Goal: Communication & Community: Answer question/provide support

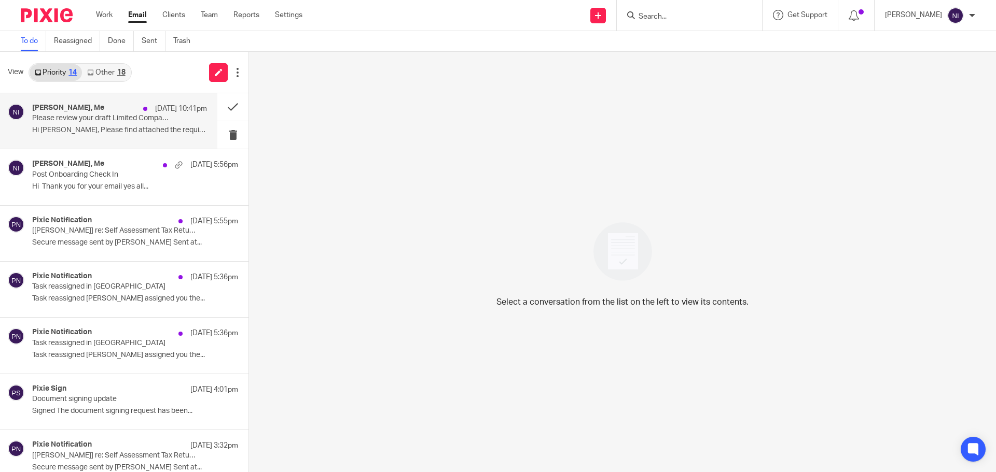
click at [135, 133] on p "Hi Naeem, Please find attached the required..." at bounding box center [119, 130] width 175 height 9
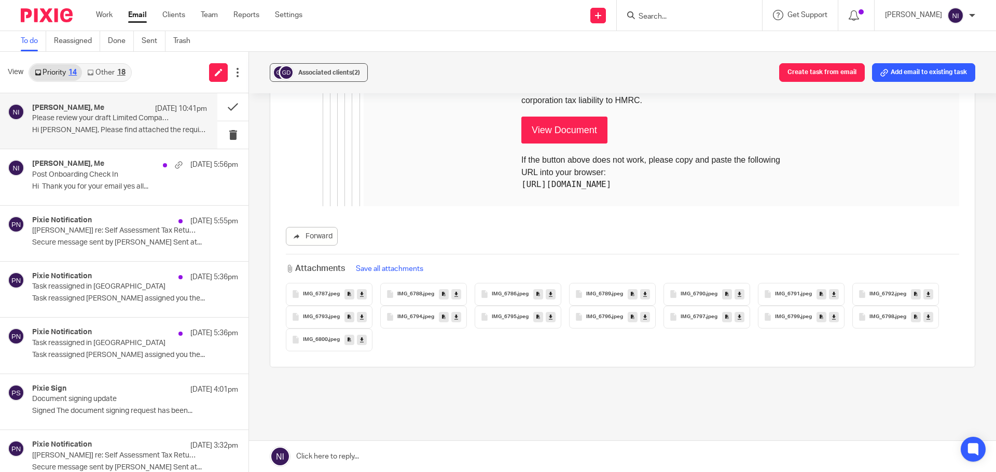
scroll to position [4187, 0]
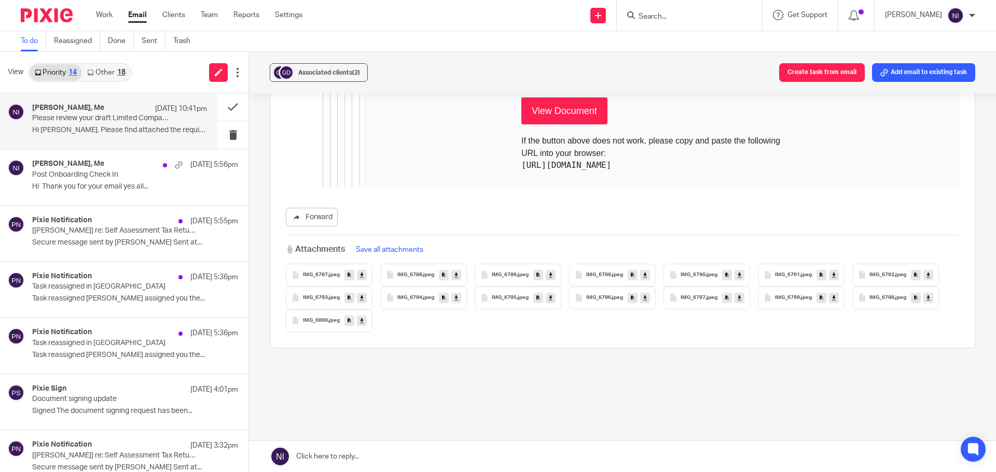
click at [360, 271] on icon at bounding box center [362, 275] width 4 height 8
click at [386, 244] on button "Save all attachments" at bounding box center [390, 249] width 74 height 11
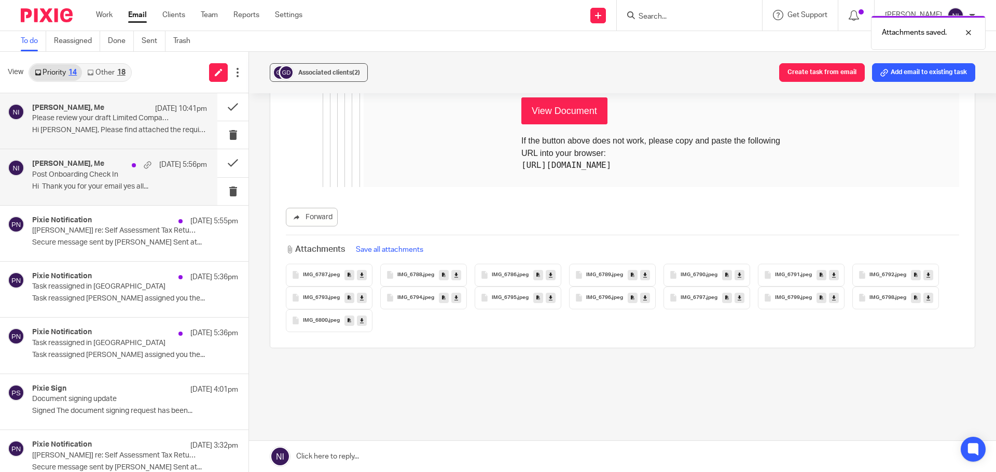
click at [116, 171] on p "Post Onboarding Check In" at bounding box center [102, 175] width 140 height 9
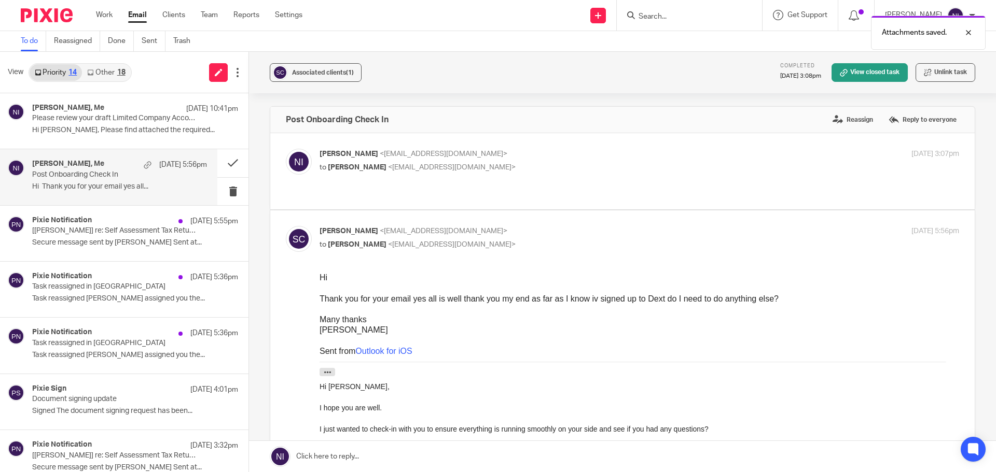
scroll to position [0, 0]
click at [550, 451] on link at bounding box center [622, 456] width 747 height 31
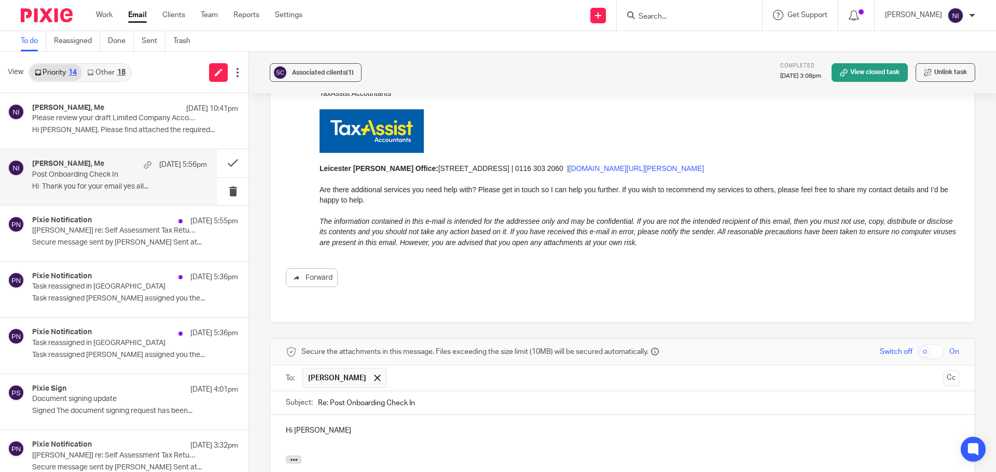
scroll to position [470, 0]
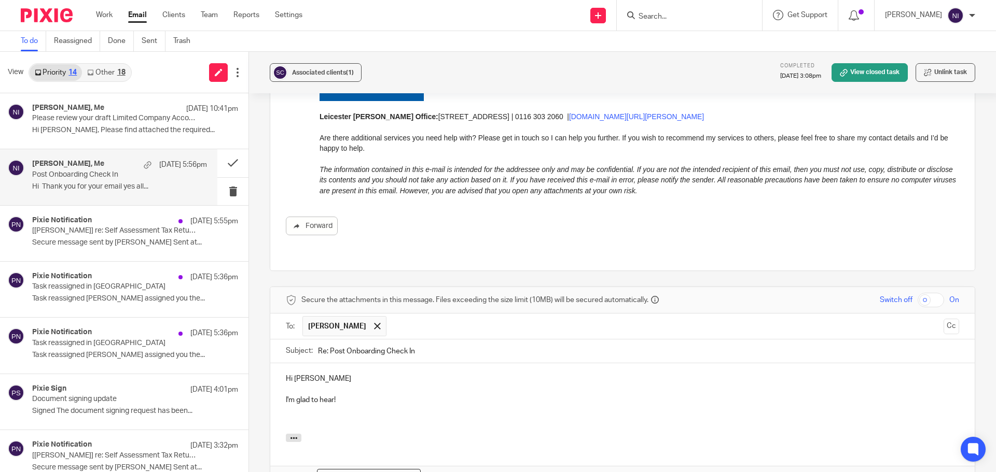
click at [331, 395] on p "I'm glad to hear!" at bounding box center [622, 400] width 673 height 10
click at [314, 416] on p at bounding box center [622, 421] width 673 height 10
click at [685, 13] on input "Search" at bounding box center [683, 16] width 93 height 9
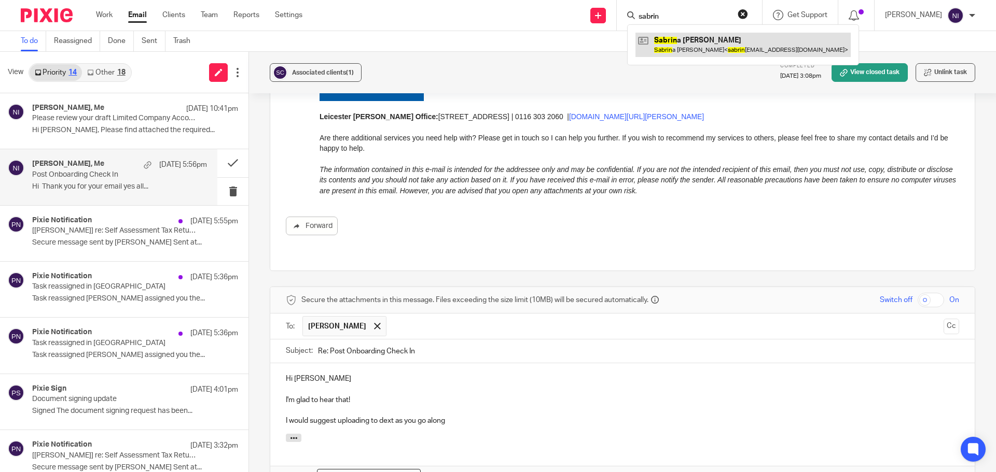
type input "sabrin"
click at [684, 36] on link at bounding box center [742, 45] width 215 height 24
click at [370, 416] on p "I would suggest uploading to dext as you go along" at bounding box center [622, 421] width 673 height 10
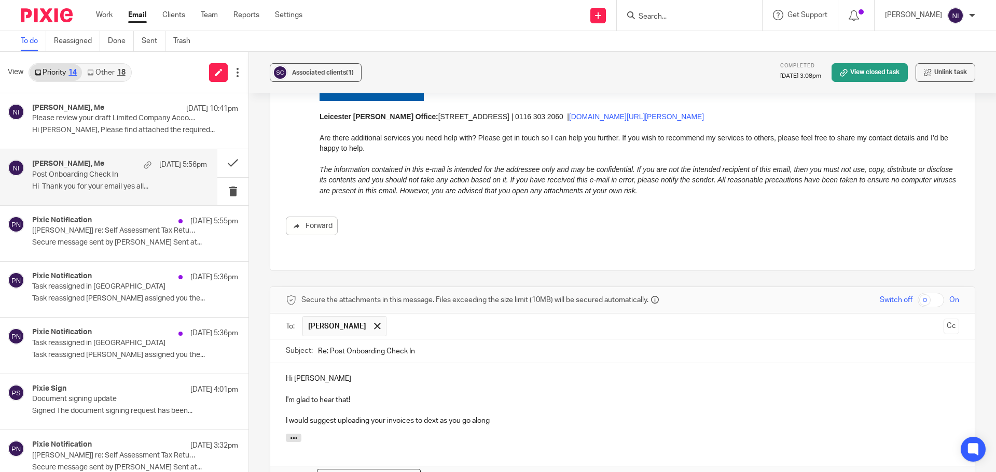
click at [496, 416] on p "I would suggest uploading your invoices to dext as you go along" at bounding box center [622, 421] width 673 height 10
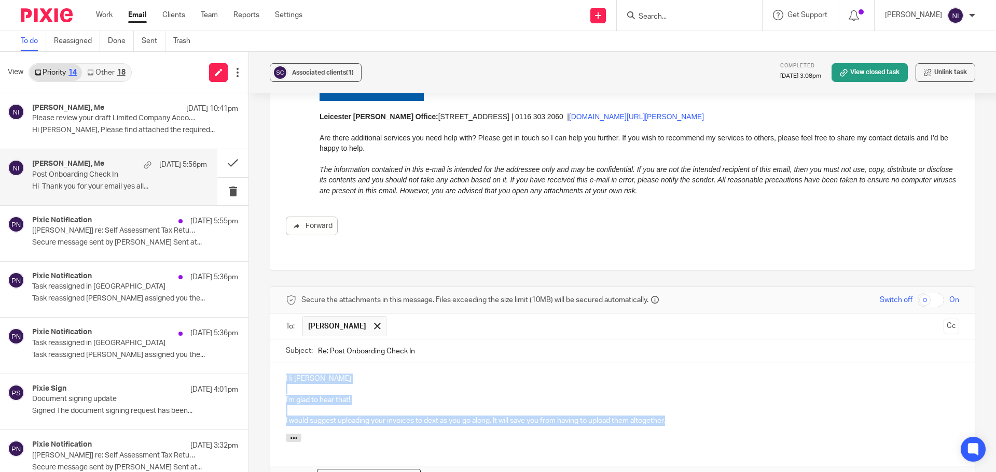
drag, startPoint x: 676, startPoint y: 410, endPoint x: 260, endPoint y: 361, distance: 418.8
click at [260, 361] on div "Associated clients (1) Completed 13 Oct 2025 3:08pm View closed task Unlink tas…" at bounding box center [622, 262] width 747 height 421
copy div "Hi Sabrina I'm glad to hear that! I would suggest uploading your invoices to de…"
click at [691, 406] on p at bounding box center [622, 411] width 673 height 10
drag, startPoint x: 691, startPoint y: 415, endPoint x: 262, endPoint y: 349, distance: 434.6
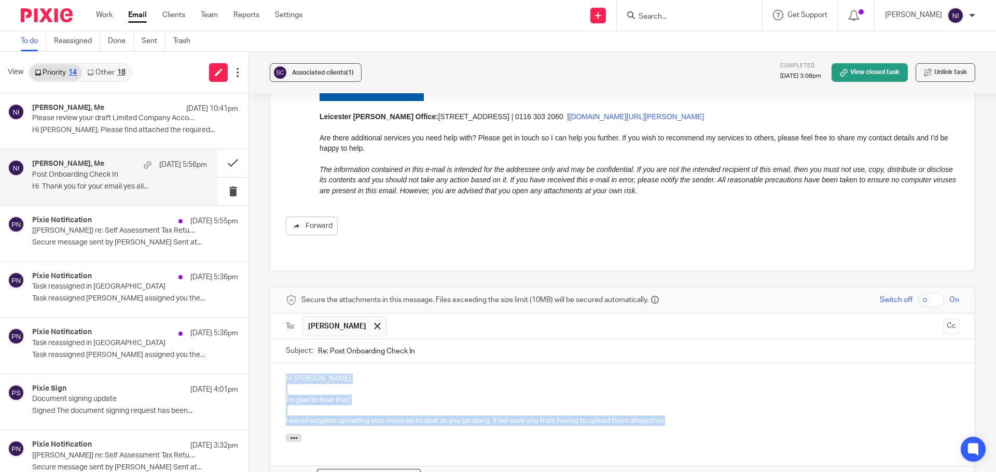
click at [262, 349] on div "Associated clients (1) Completed 13 Oct 2025 3:08pm View closed task Unlink tas…" at bounding box center [622, 262] width 747 height 421
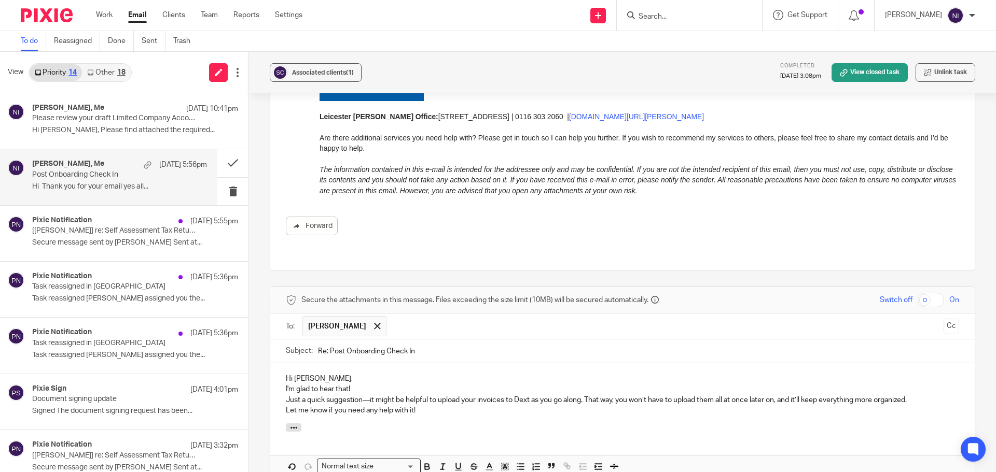
click at [276, 379] on div "Hi Sabrina, I'm glad to hear that! Just a quick suggestion—it might be helpful …" at bounding box center [622, 394] width 704 height 60
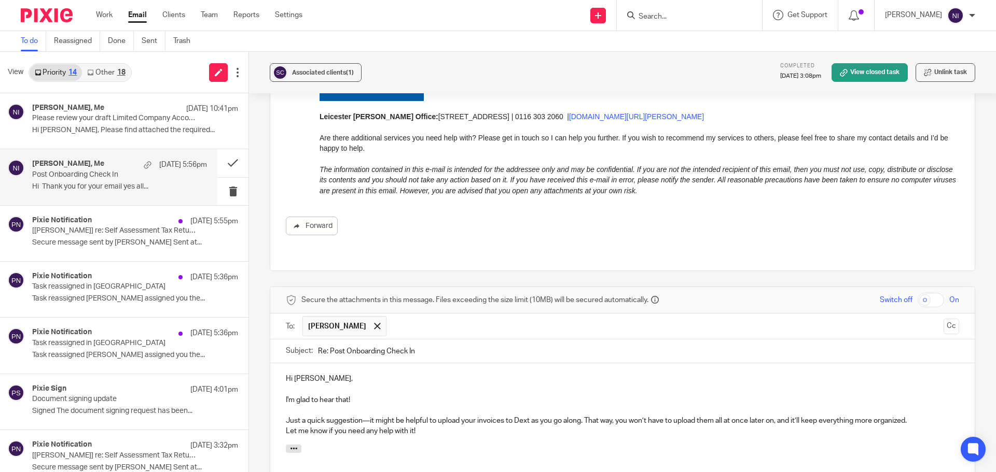
click at [369, 416] on p "Just a quick suggestion—it might be helpful to upload your invoices to Dext as …" at bounding box center [622, 421] width 673 height 10
click at [422, 426] on p "Let me know if you need any help with it!" at bounding box center [622, 431] width 673 height 10
click at [897, 416] on p "Just a quick suggestion, it might be helpful to upload your invoices to Dext as…" at bounding box center [622, 421] width 673 height 10
click at [639, 433] on div "Hi Sabrina, I'm glad to hear that! Just a quick suggestion, it might be helpful…" at bounding box center [622, 404] width 704 height 81
click at [275, 421] on div "Hi Sabrina, I'm glad to hear that! Just a quick suggestion, it might be helpful…" at bounding box center [622, 404] width 704 height 81
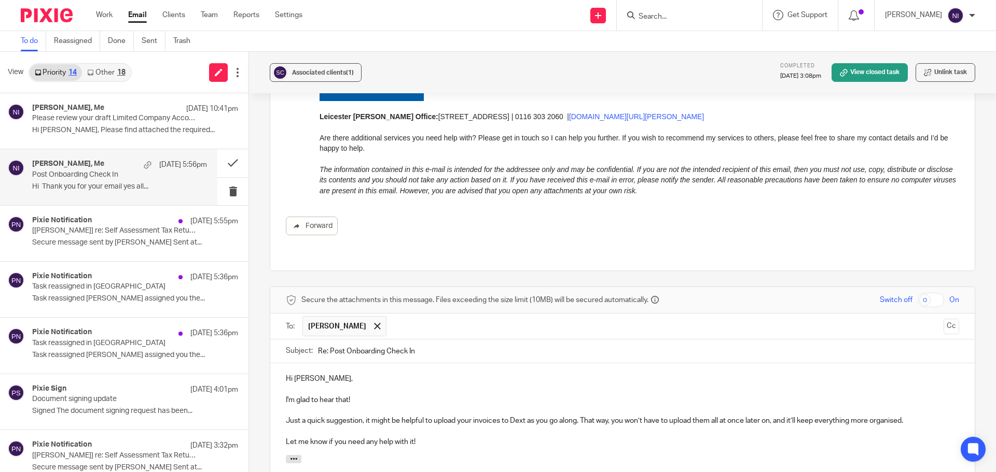
scroll to position [625, 0]
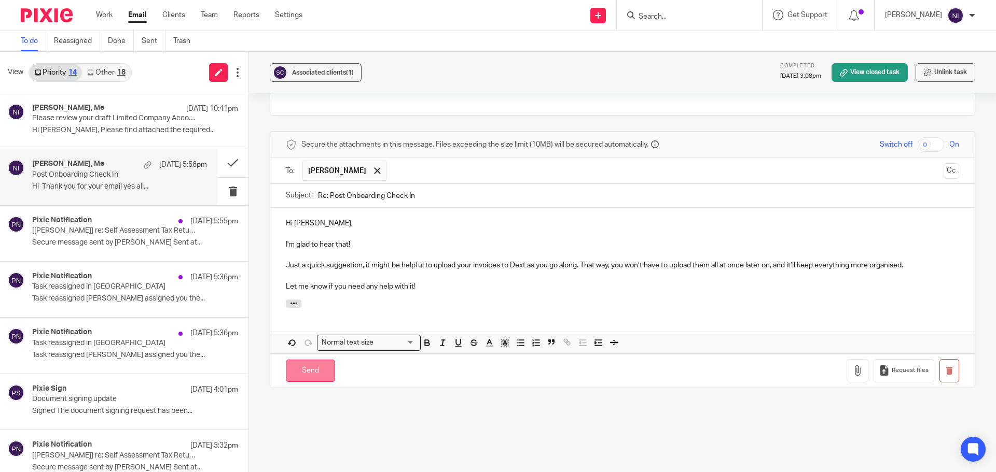
click at [309, 361] on input "Send" at bounding box center [310, 371] width 49 height 22
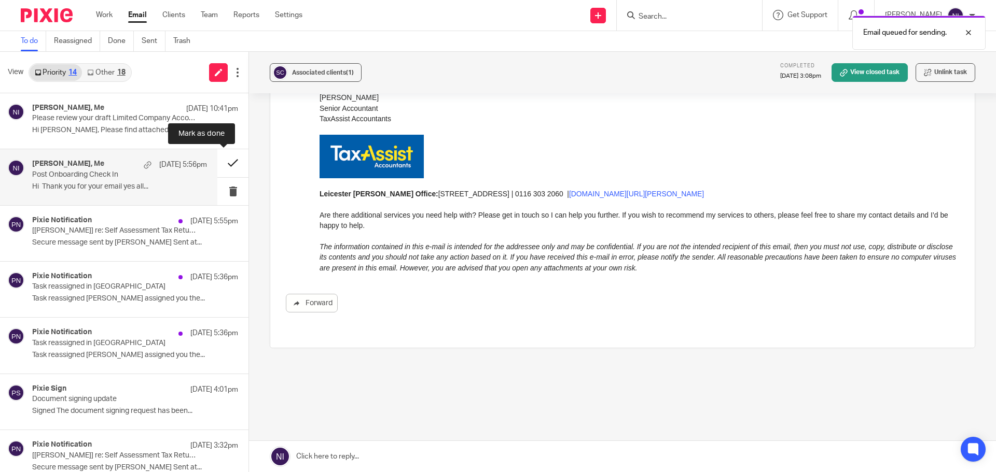
click at [217, 160] on button at bounding box center [232, 162] width 31 height 27
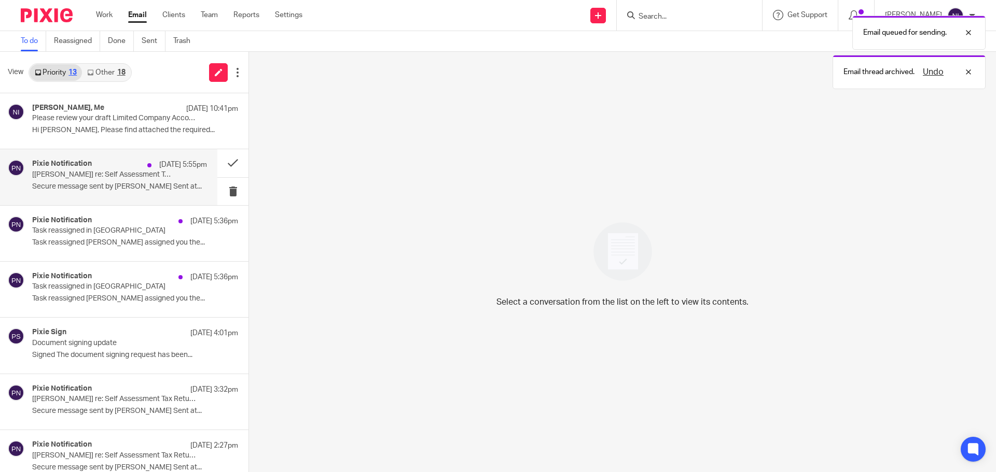
click at [126, 187] on p "Secure message sent by Tanya Chauhan Sent at..." at bounding box center [119, 187] width 175 height 9
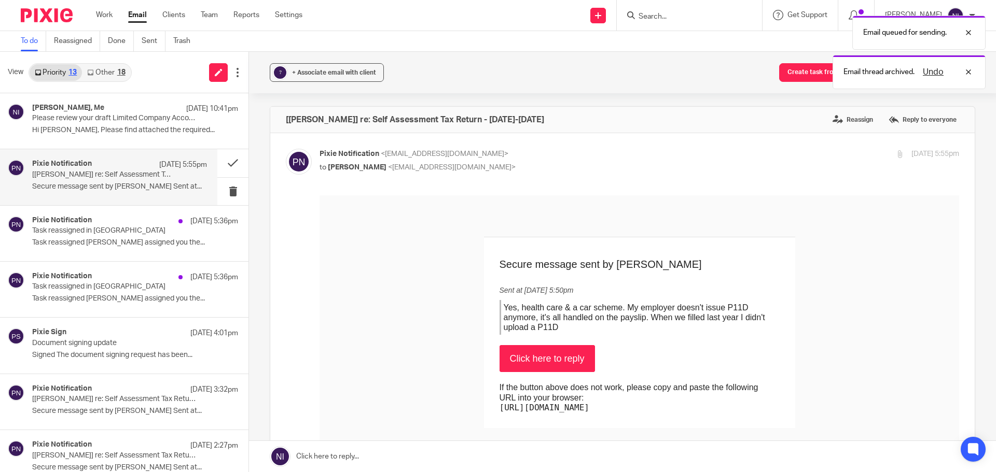
scroll to position [0, 0]
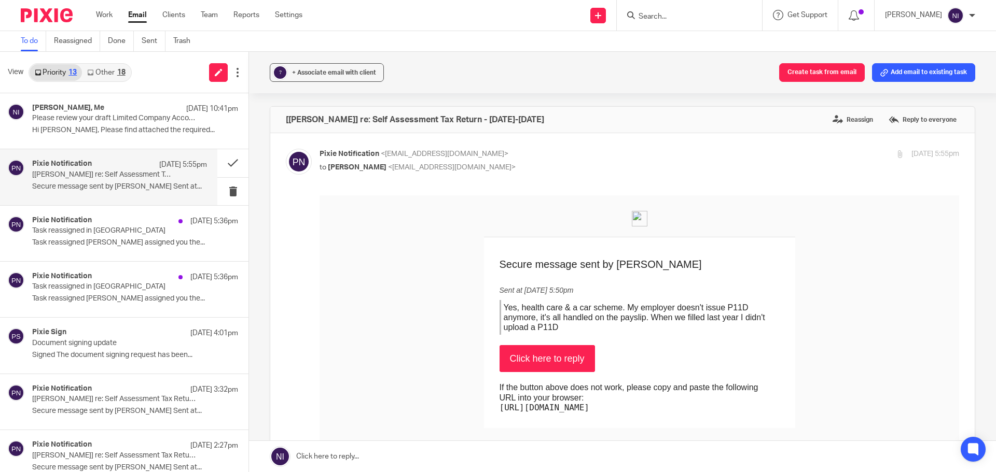
click at [661, 15] on input "Search" at bounding box center [683, 16] width 93 height 9
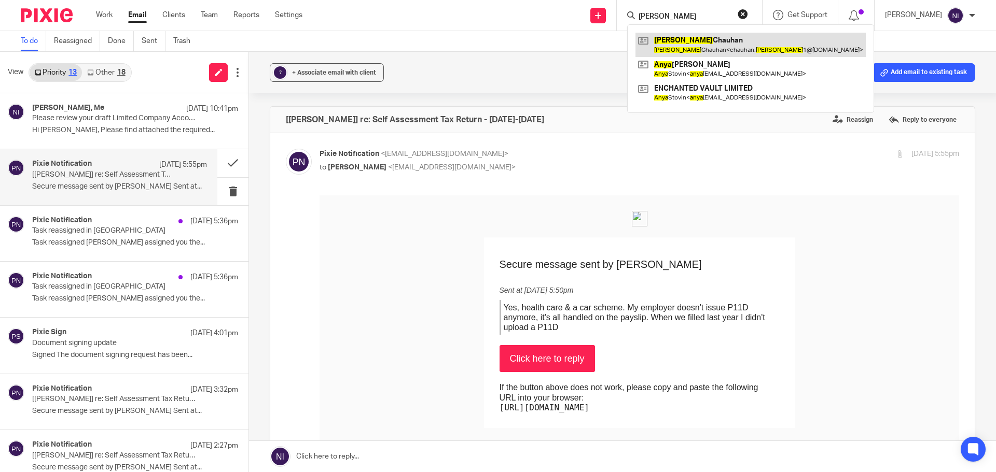
type input "tanya"
click at [674, 44] on link at bounding box center [750, 45] width 230 height 24
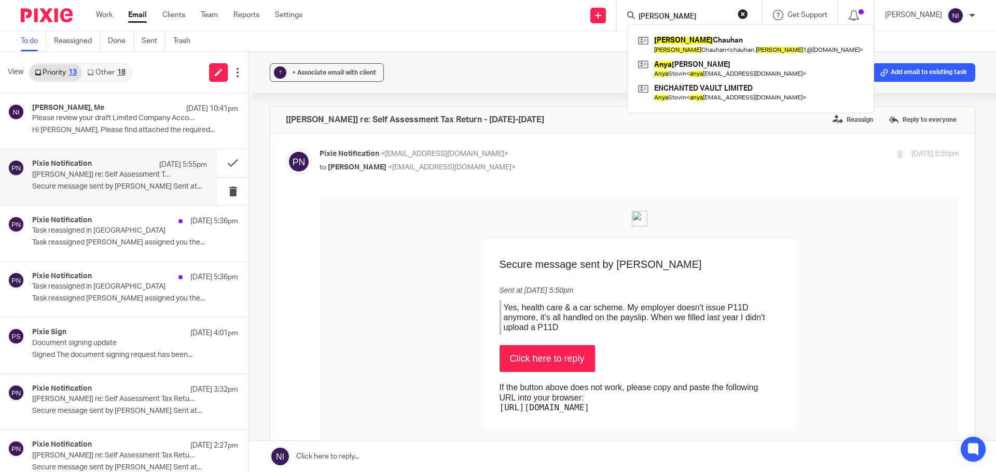
click at [578, 356] on link "Click here to reply" at bounding box center [546, 358] width 95 height 27
click at [148, 248] on div "Pixie Notification 13 Oct 5:36pm Task reassigned in Pixie Task reassigned Mason…" at bounding box center [119, 233] width 175 height 35
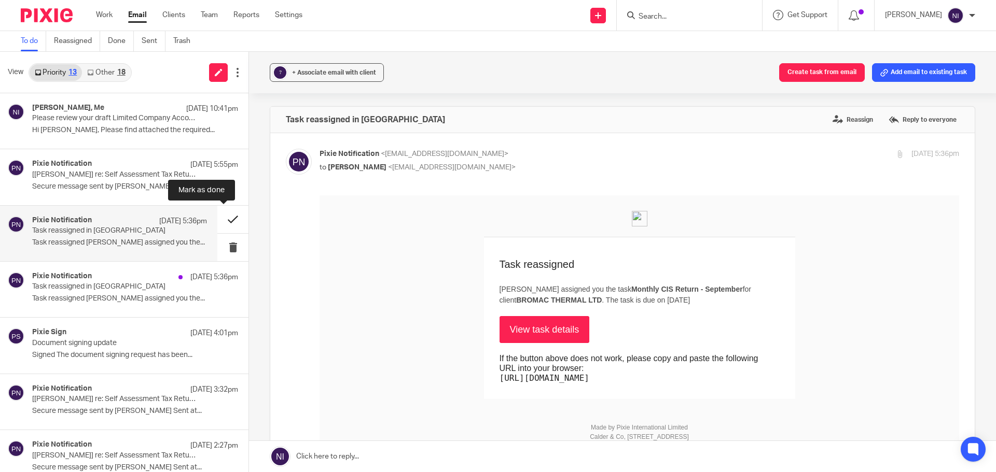
click at [218, 225] on button at bounding box center [232, 219] width 31 height 27
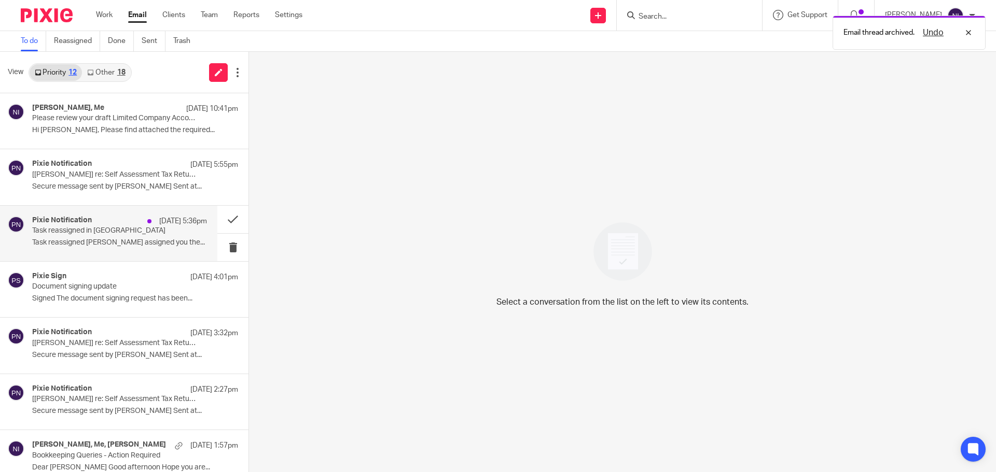
click at [169, 239] on p "Task reassigned Mason Graves assigned you the..." at bounding box center [119, 243] width 175 height 9
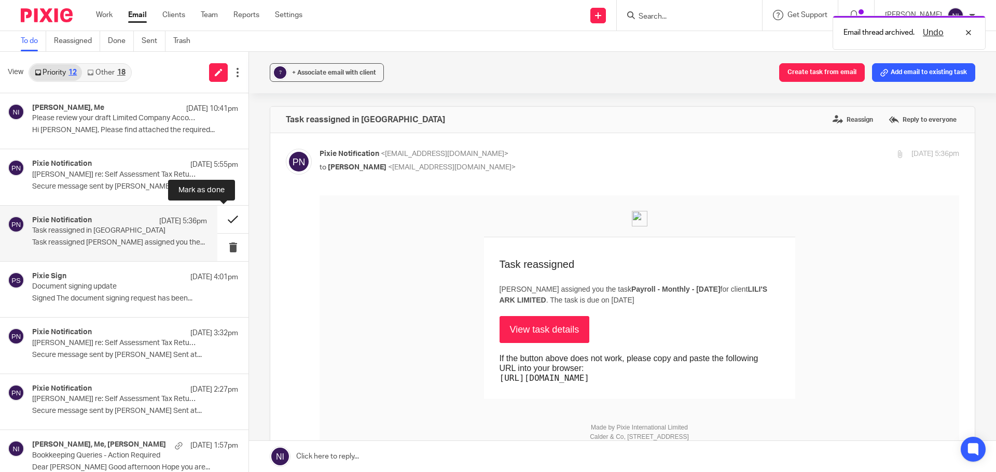
click at [217, 221] on button at bounding box center [232, 219] width 31 height 27
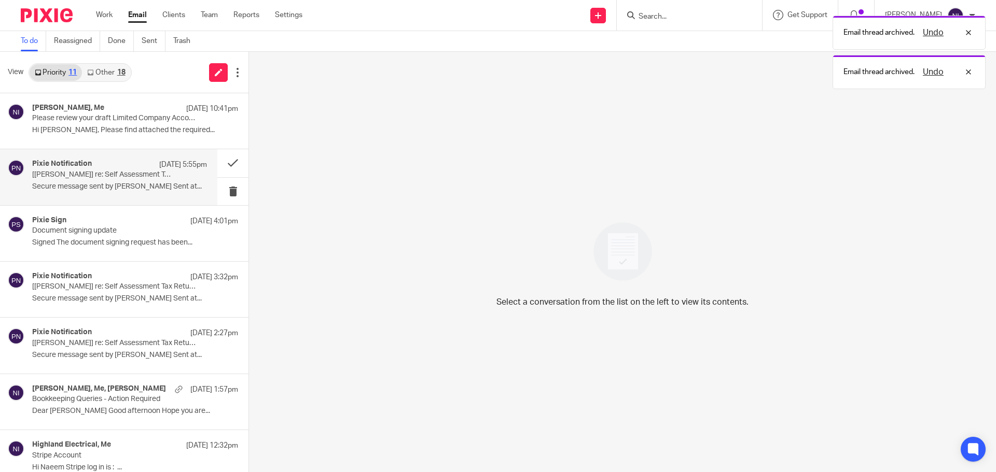
click at [153, 178] on p "[Tanya Chauhan] re: Self Assessment Tax Return - 2024-2025" at bounding box center [102, 175] width 140 height 9
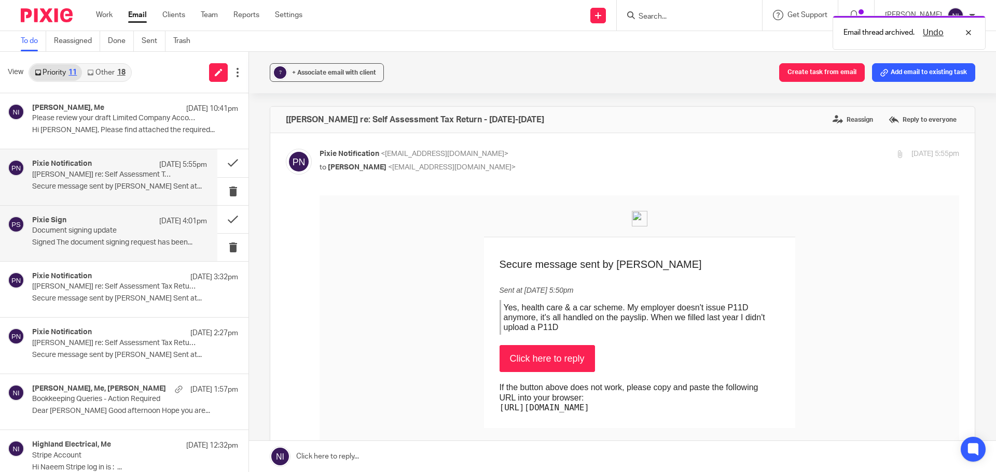
click at [142, 236] on div "Pixie Sign 13 Oct 4:01pm Document signing update Signed The document signing re…" at bounding box center [119, 233] width 175 height 35
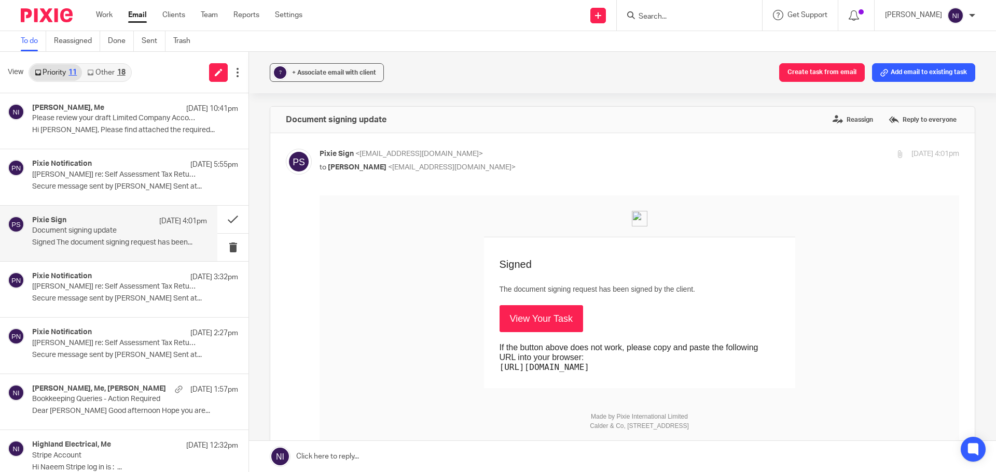
click at [108, 67] on link "Other 18" at bounding box center [106, 72] width 48 height 17
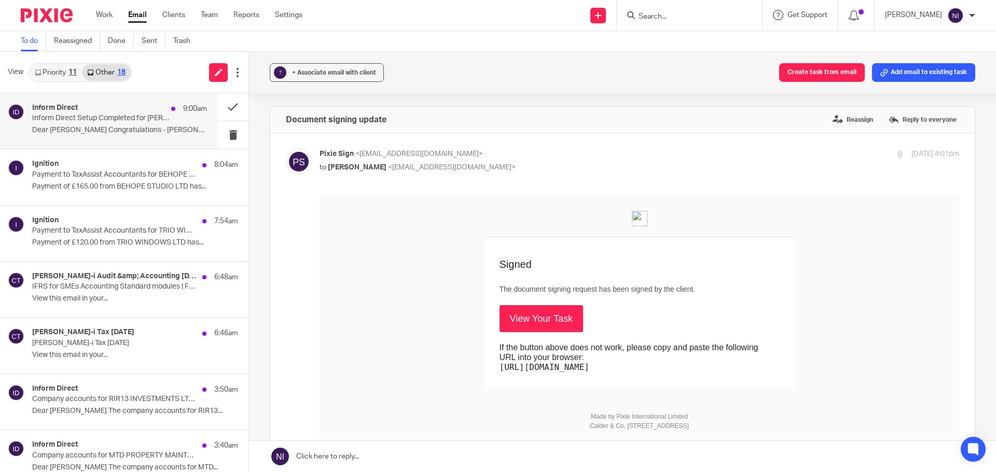
click at [123, 123] on div "Inform Direct 9:00am Inform Direct Setup Completed for GIGI KAY INTERIORS LIMIT…" at bounding box center [119, 121] width 175 height 35
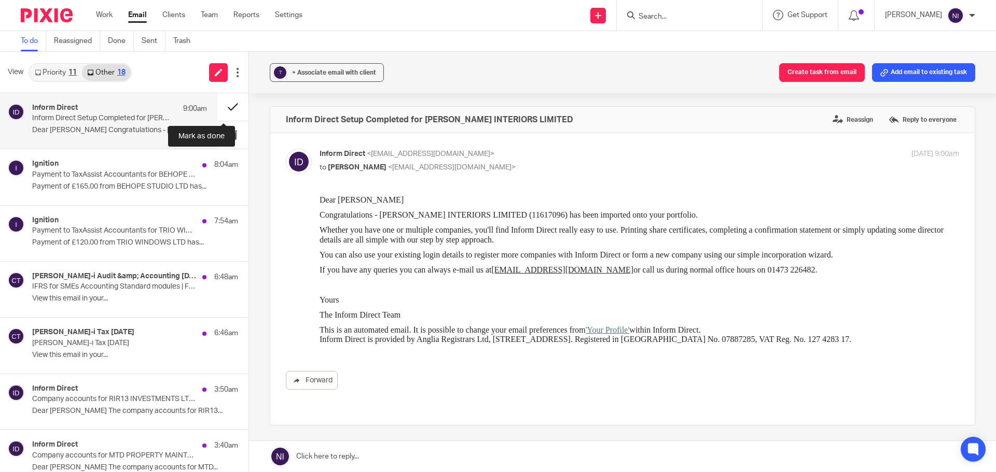
click at [224, 105] on button at bounding box center [232, 106] width 31 height 27
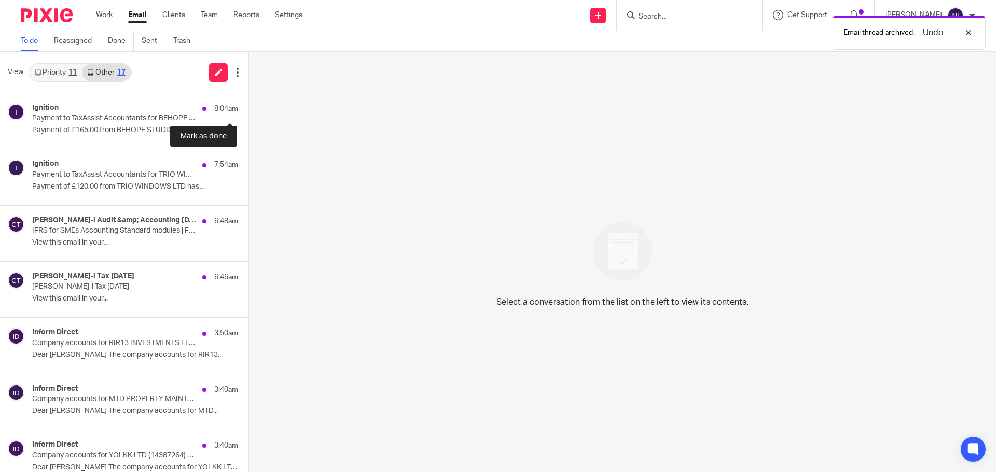
click at [248, 105] on button at bounding box center [252, 106] width 8 height 27
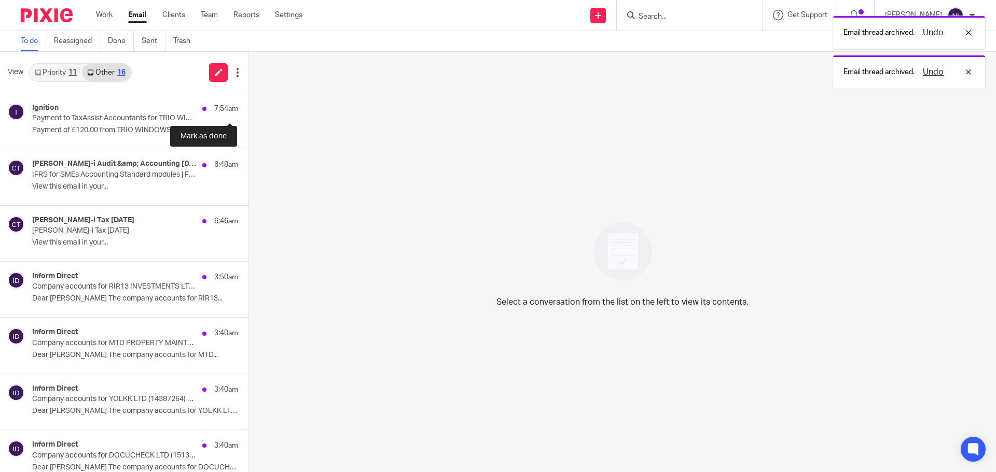
click at [248, 105] on button at bounding box center [252, 106] width 8 height 27
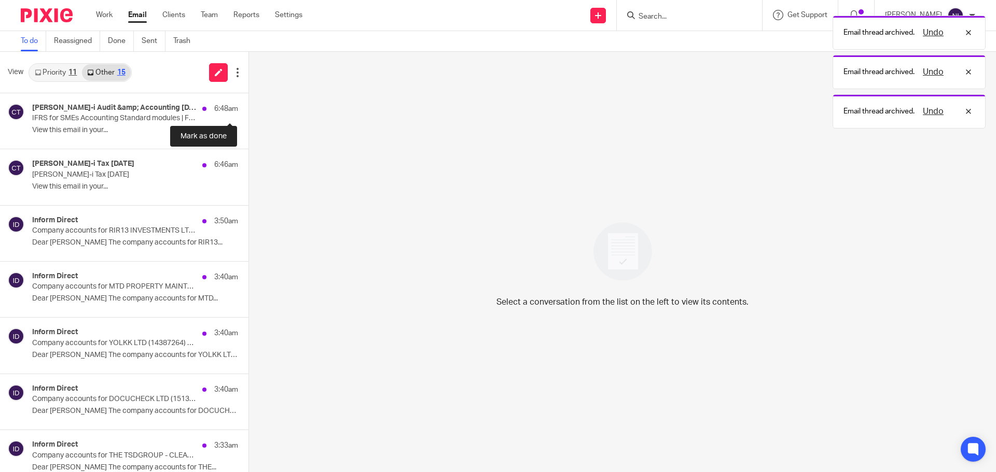
click at [248, 105] on button at bounding box center [252, 106] width 8 height 27
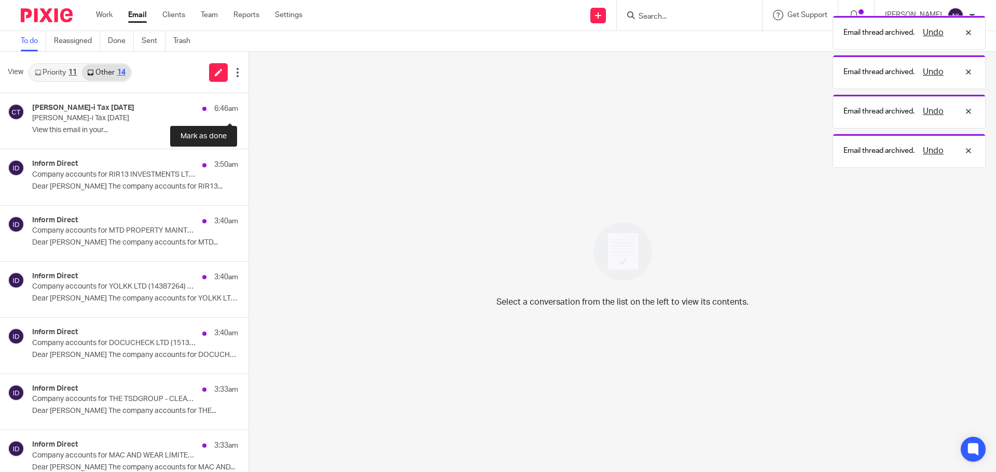
click at [248, 105] on button at bounding box center [252, 106] width 8 height 27
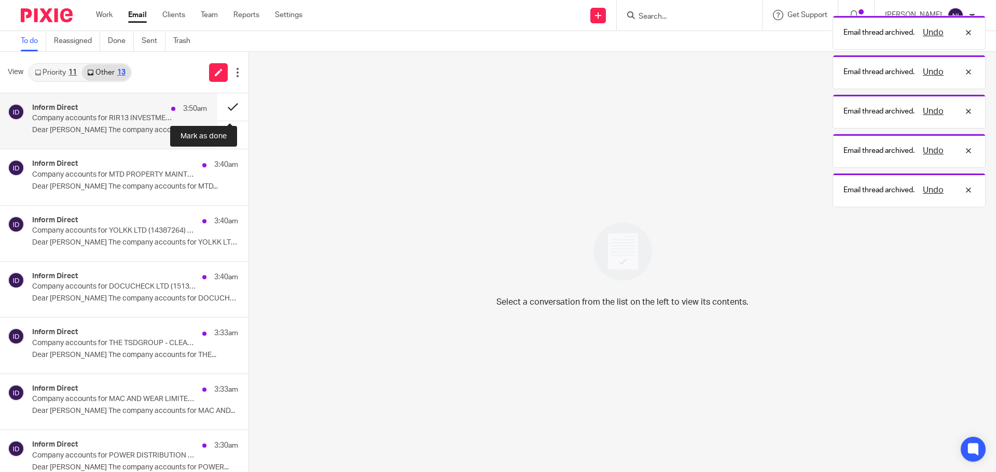
click at [224, 105] on button at bounding box center [232, 106] width 31 height 27
click at [248, 105] on button at bounding box center [252, 106] width 8 height 27
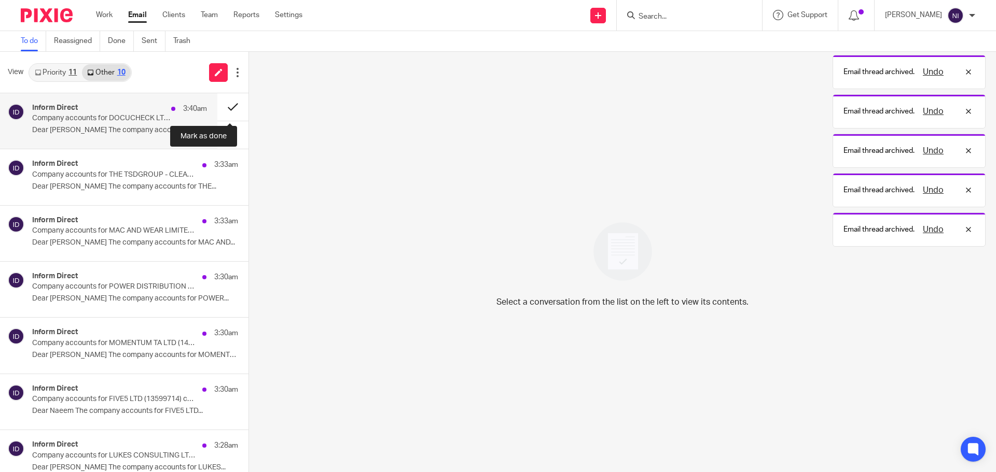
click at [224, 105] on button at bounding box center [232, 106] width 31 height 27
click at [248, 105] on button at bounding box center [252, 106] width 8 height 27
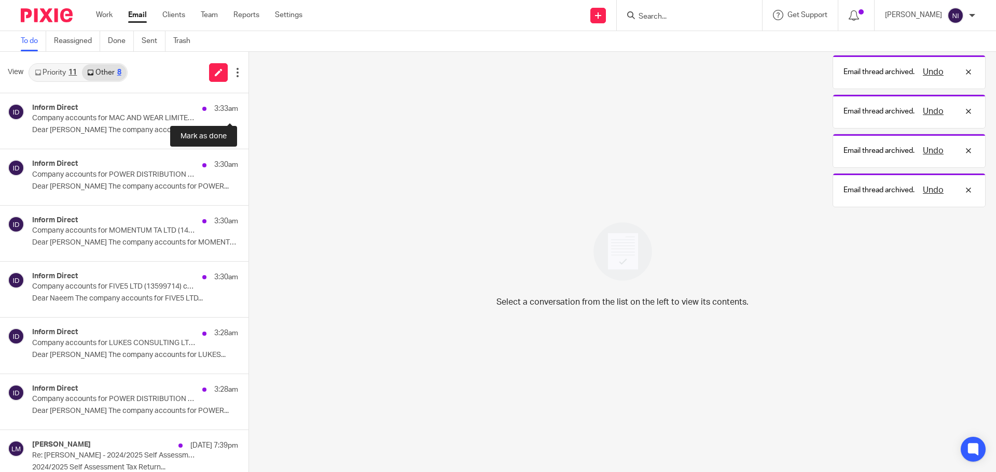
click at [248, 105] on button at bounding box center [252, 106] width 8 height 27
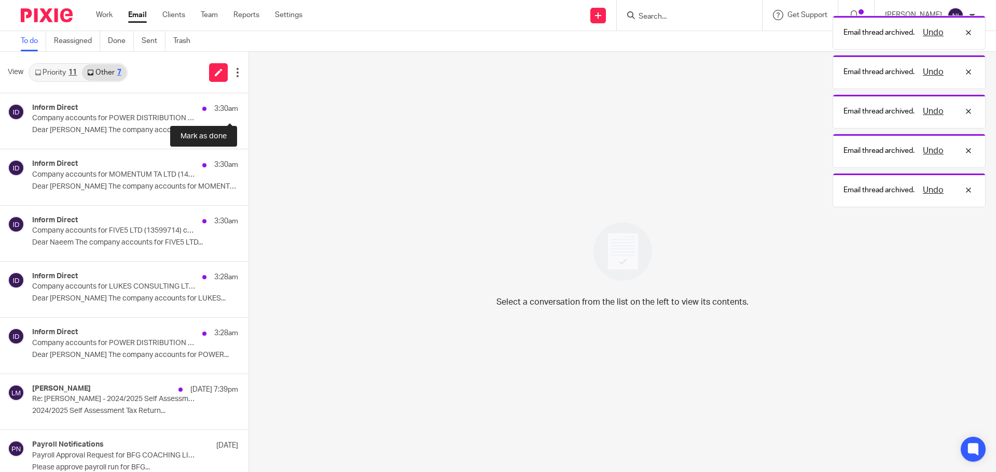
click at [248, 105] on button at bounding box center [252, 106] width 8 height 27
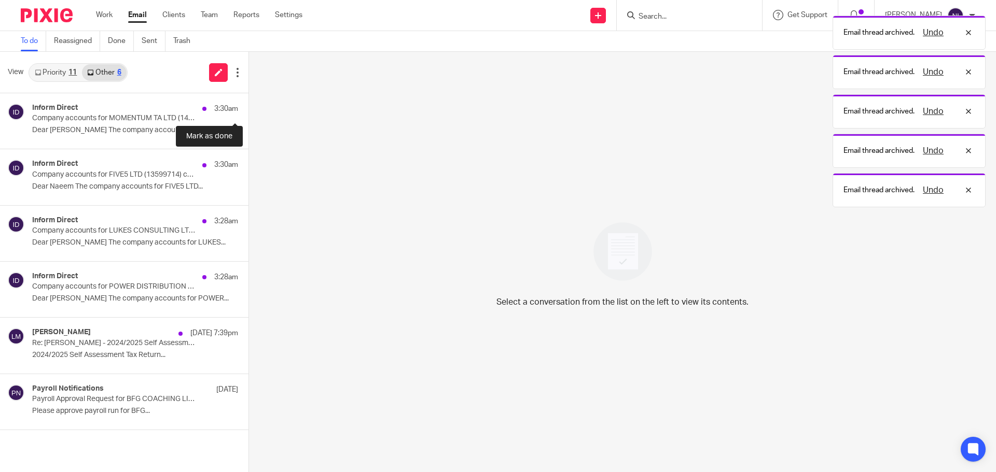
click at [248, 105] on button at bounding box center [252, 106] width 8 height 27
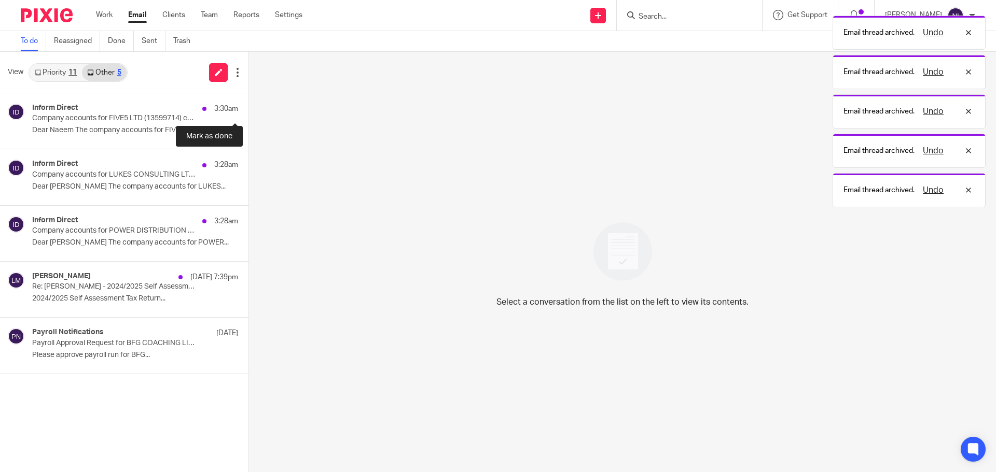
click at [248, 105] on button at bounding box center [252, 106] width 8 height 27
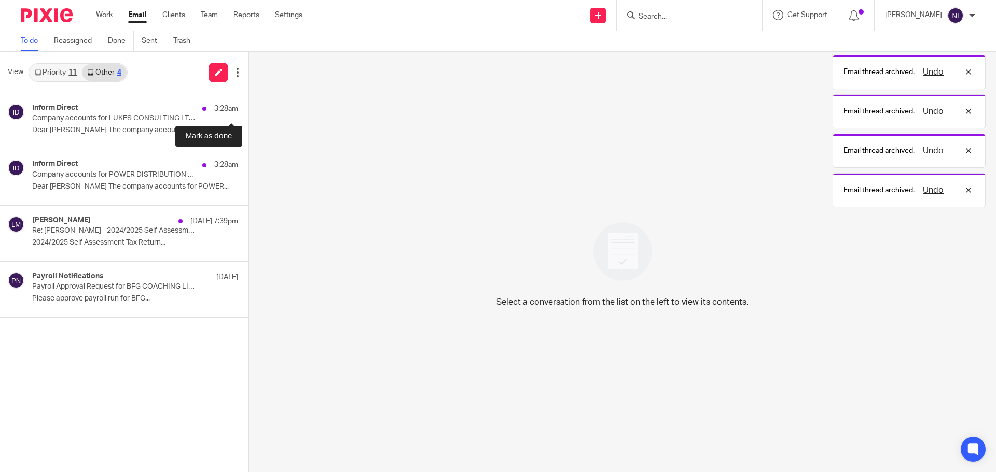
click at [248, 105] on button at bounding box center [252, 106] width 8 height 27
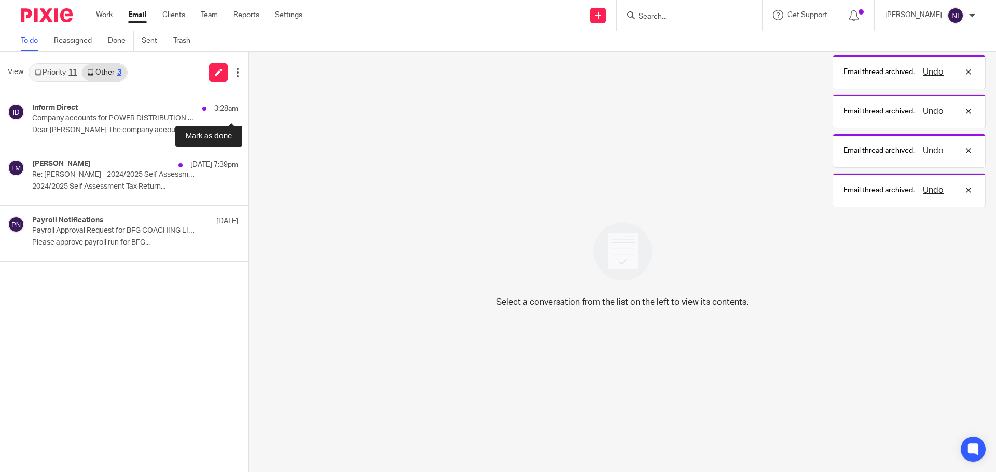
click at [248, 105] on button at bounding box center [252, 106] width 8 height 27
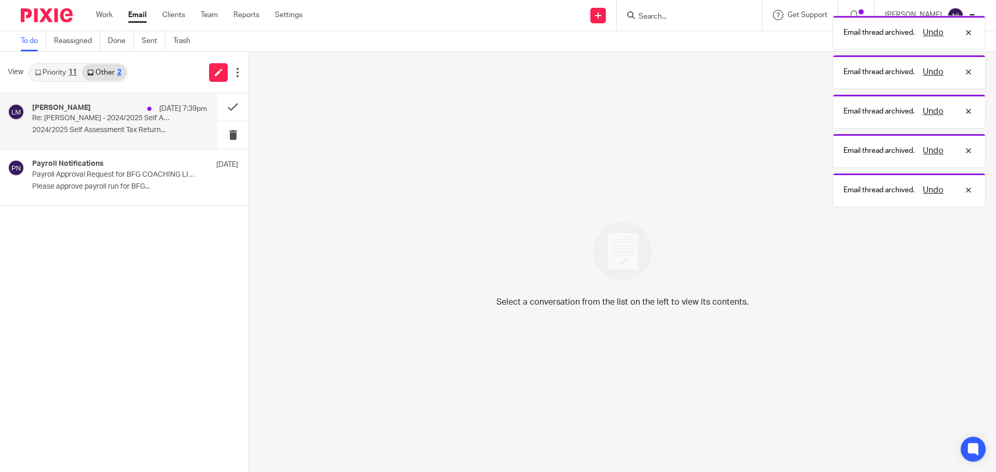
click at [88, 135] on div "Leyton McSorley 13 Oct 7:39pm Re: Leyton McSorley - 2024/2025 Self Assessment T…" at bounding box center [119, 121] width 175 height 35
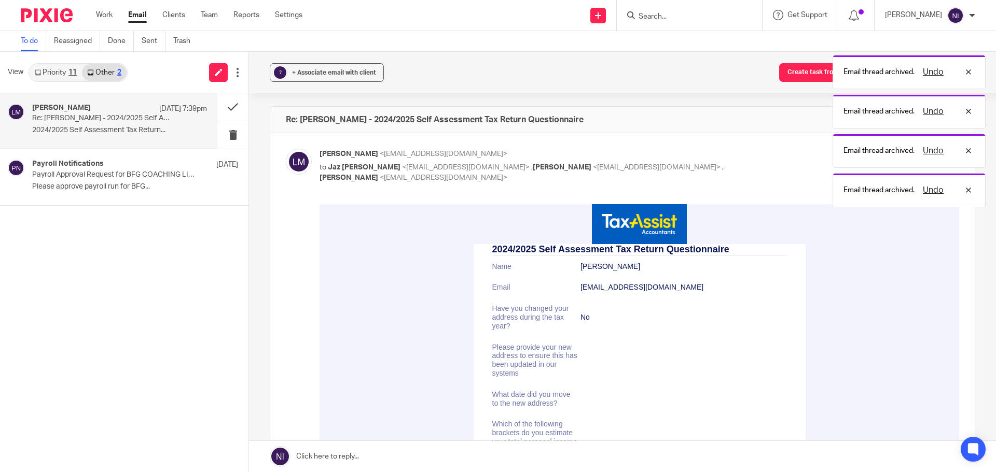
click at [680, 15] on div "Email thread archived. Undo Email thread archived. Undo Email thread archived. …" at bounding box center [742, 108] width 488 height 197
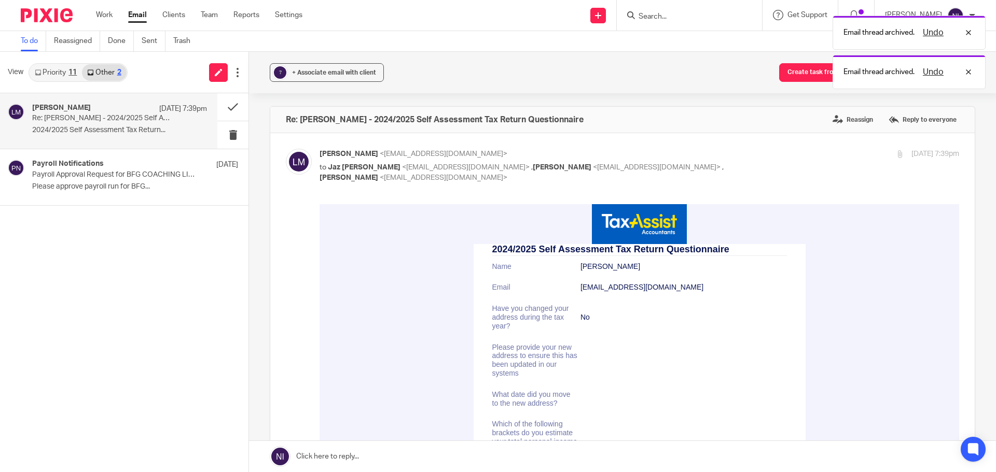
click at [664, 11] on div "Email thread archived. Undo Email thread archived. Undo" at bounding box center [742, 49] width 488 height 79
click at [663, 15] on div "Email thread archived. Undo" at bounding box center [742, 49] width 488 height 79
click at [663, 15] on div "Email thread archived. Undo" at bounding box center [742, 29] width 488 height 39
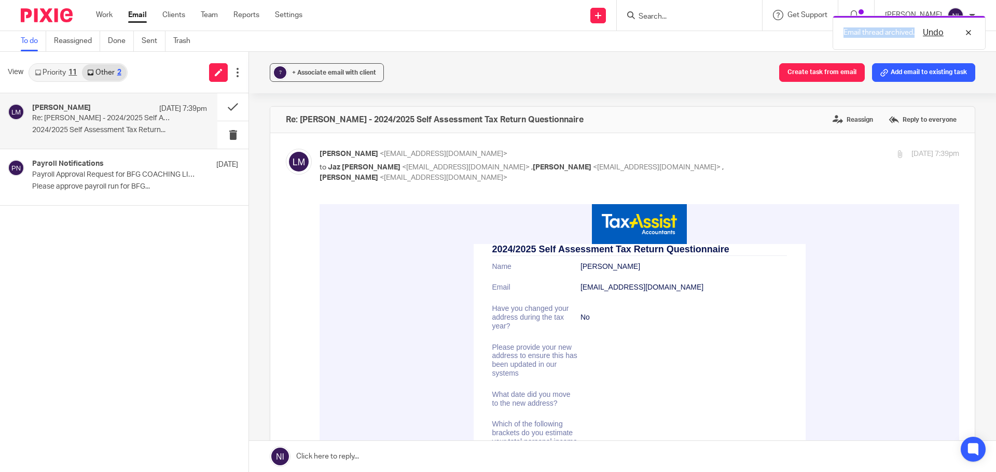
click at [663, 15] on div "Email thread archived. Undo" at bounding box center [742, 29] width 488 height 39
click at [663, 19] on div "Email thread archived. Undo" at bounding box center [742, 29] width 488 height 39
click at [643, 10] on div "Email thread archived. Undo" at bounding box center [742, 29] width 488 height 39
click at [643, 18] on div at bounding box center [687, 15] width 121 height 13
click at [669, 13] on input "Search" at bounding box center [683, 16] width 93 height 9
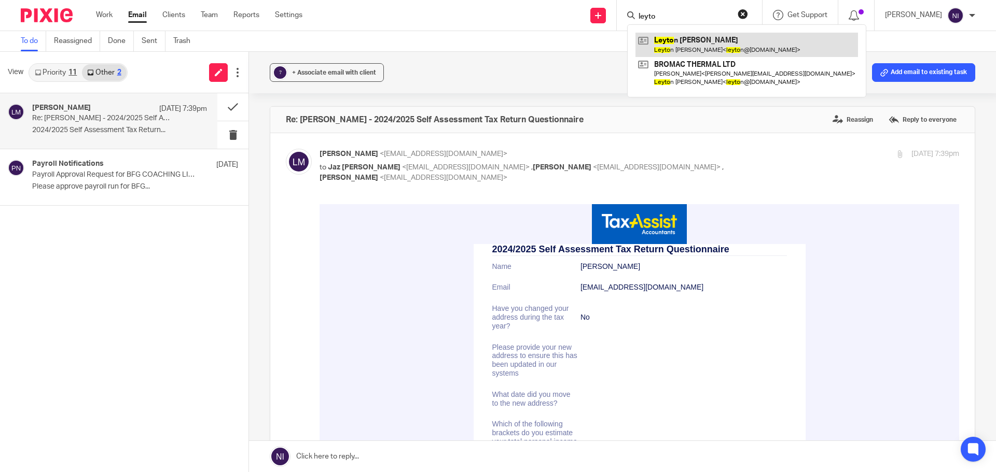
type input "leyto"
click at [669, 43] on link at bounding box center [746, 45] width 222 height 24
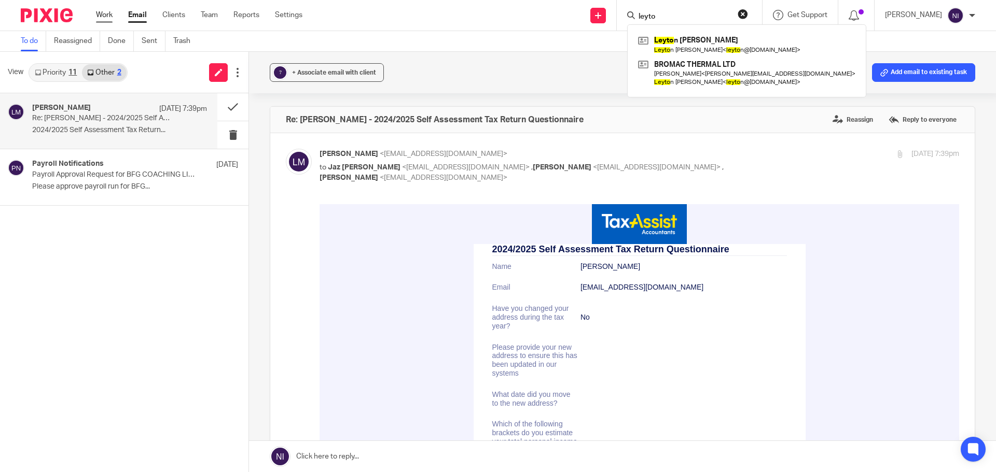
click at [100, 17] on link "Work" at bounding box center [104, 15] width 17 height 10
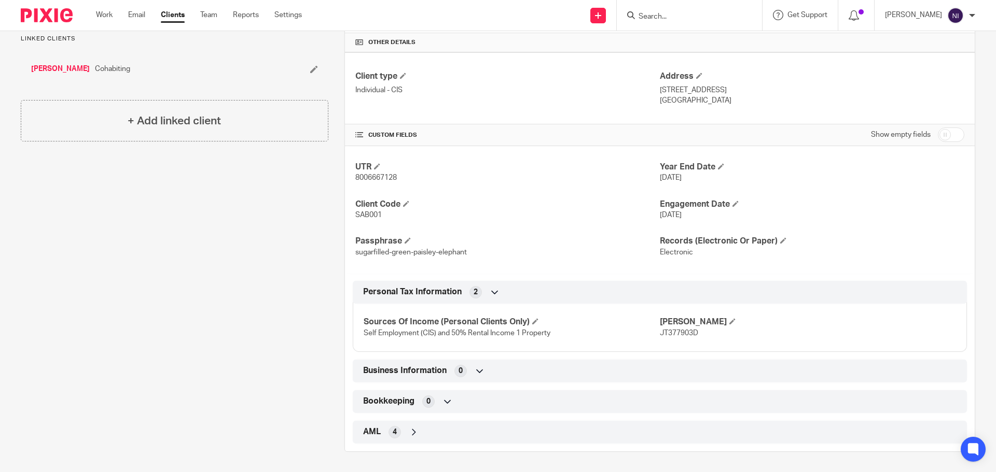
scroll to position [243, 0]
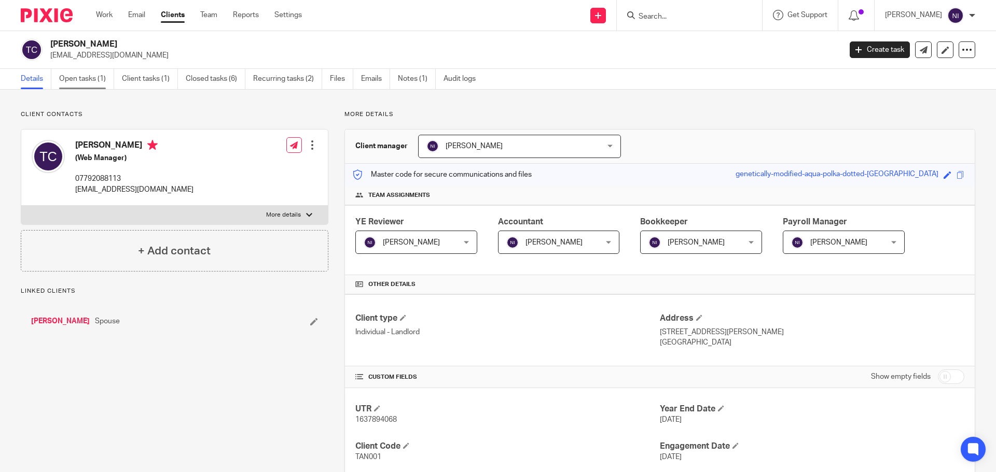
click at [98, 84] on link "Open tasks (1)" at bounding box center [86, 79] width 55 height 20
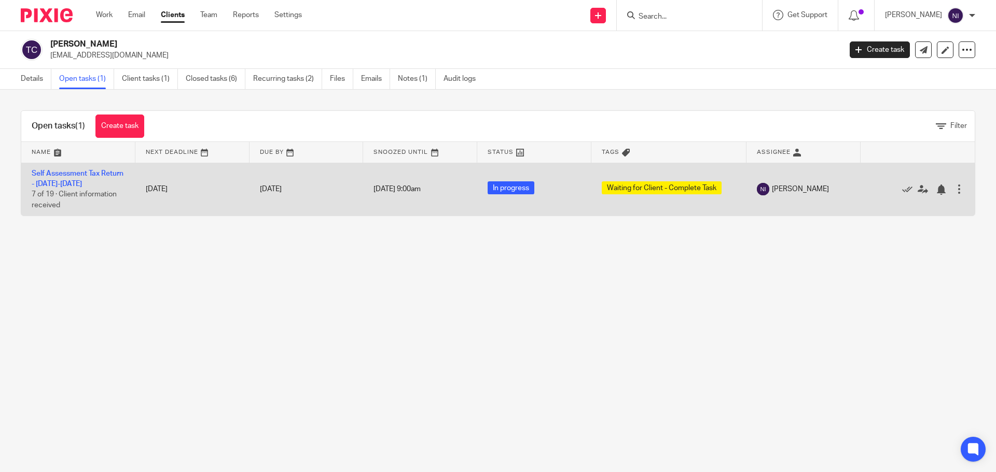
click at [78, 179] on td "Self Assessment Tax Return - [DATE]-[DATE] 7 of 19 · Client information received" at bounding box center [78, 189] width 114 height 53
click at [76, 175] on link "Self Assessment Tax Return - 2024-2025" at bounding box center [78, 179] width 92 height 18
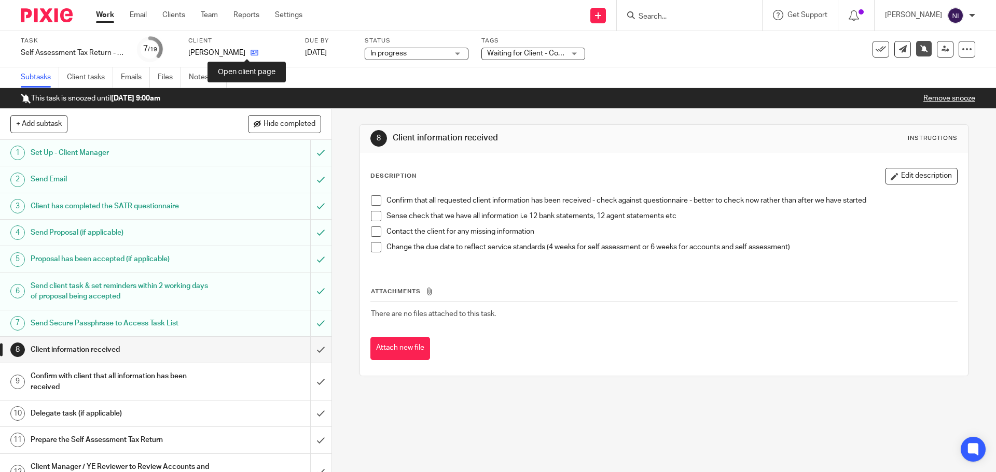
click at [250, 50] on icon at bounding box center [254, 53] width 8 height 8
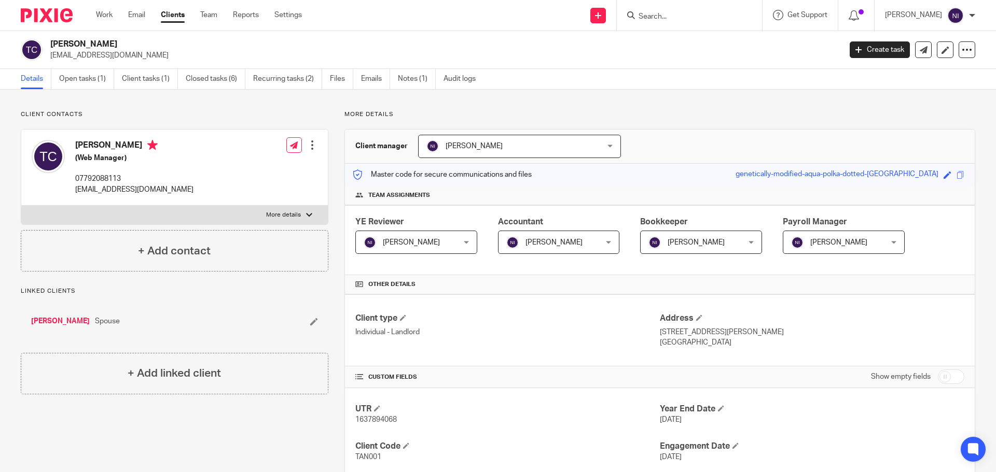
click at [287, 208] on label "More details" at bounding box center [174, 215] width 307 height 19
click at [21, 206] on input "More details" at bounding box center [21, 205] width 1 height 1
checkbox input "true"
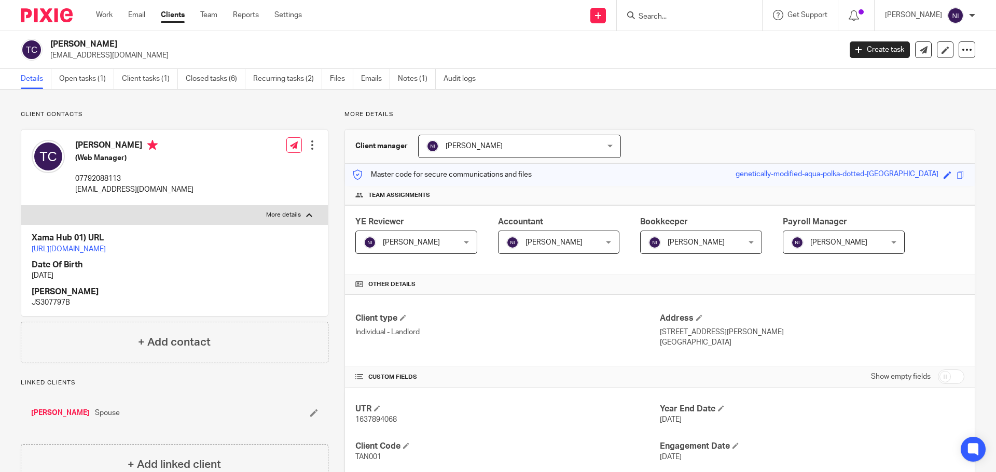
click at [57, 308] on p "JS307797B" at bounding box center [175, 303] width 286 height 10
copy p "JS307797B"
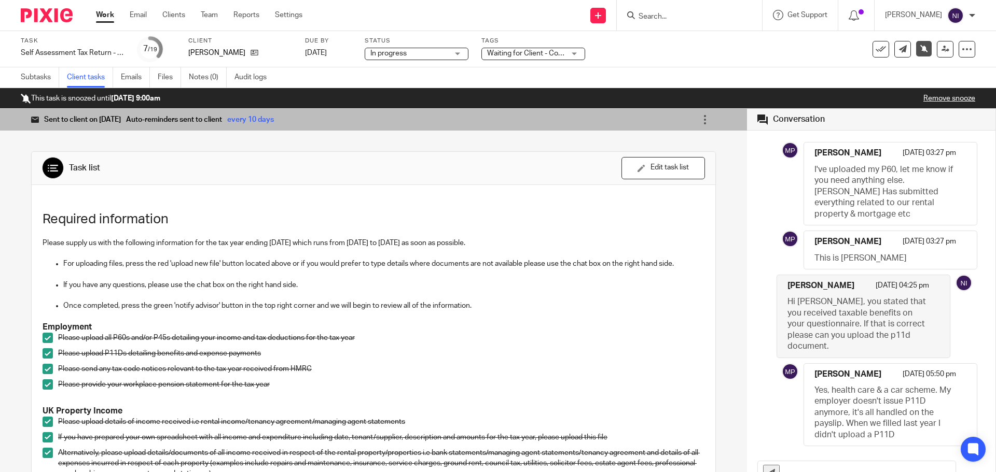
scroll to position [8, 0]
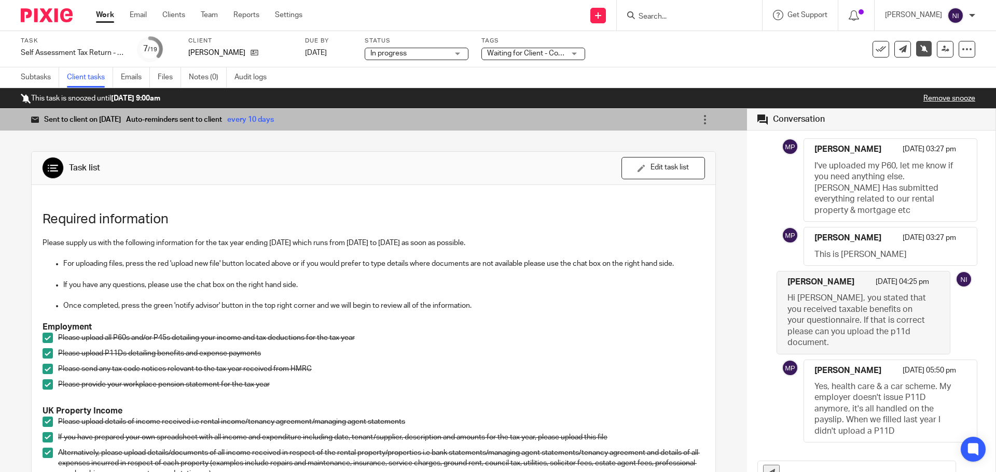
click at [805, 472] on input "text" at bounding box center [870, 473] width 171 height 23
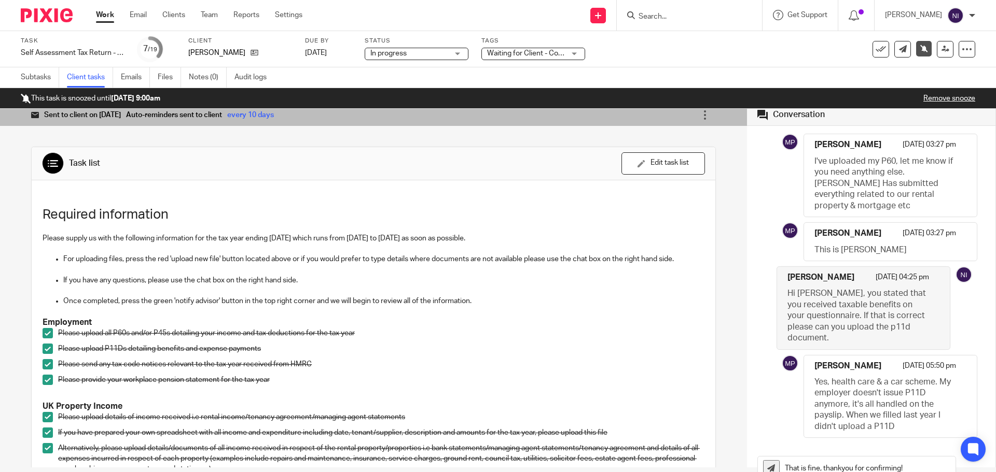
type input "That is fine, thankyou for confirming!"
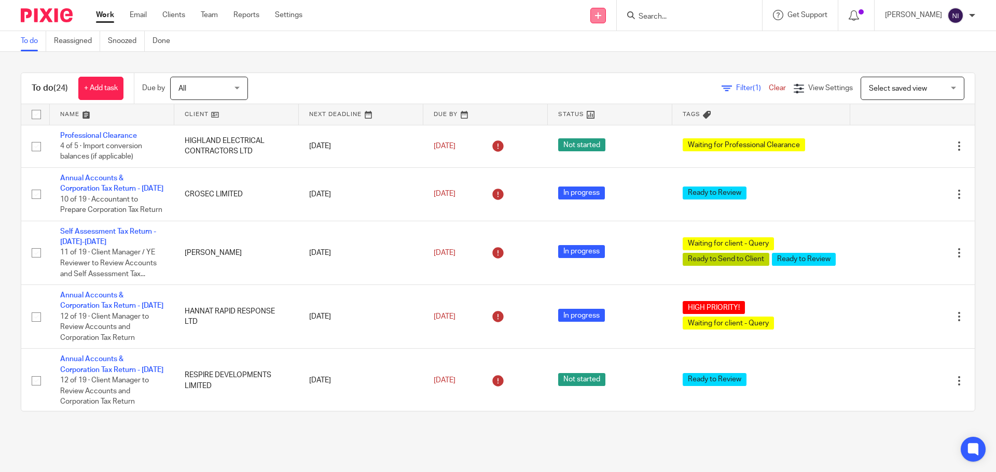
click at [604, 11] on link at bounding box center [598, 16] width 16 height 16
click at [603, 46] on link "Send new email" at bounding box center [605, 48] width 73 height 15
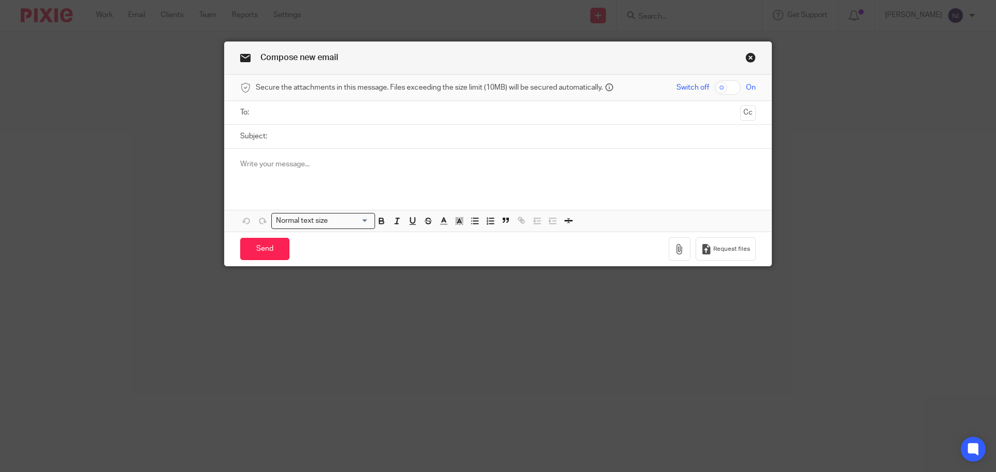
click at [293, 108] on input "text" at bounding box center [497, 113] width 477 height 12
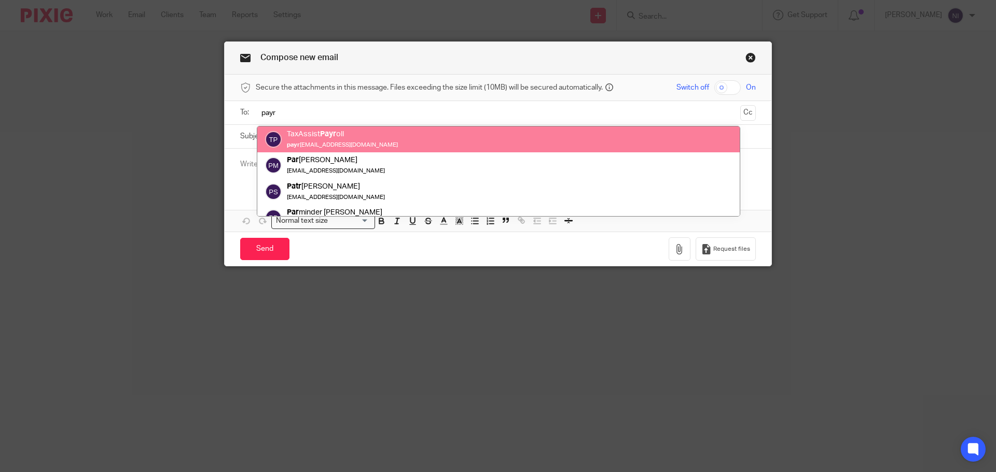
type input "payr"
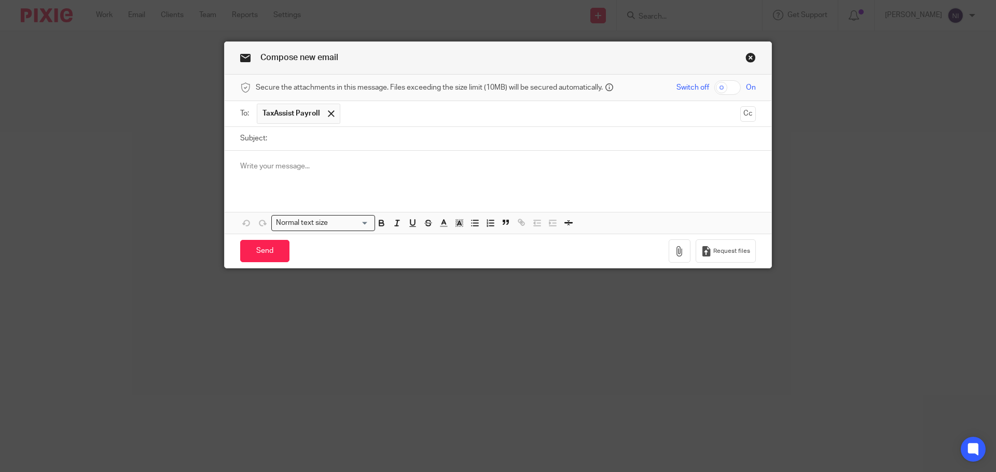
click at [378, 142] on input "Subject:" at bounding box center [513, 138] width 483 height 23
type input "Q"
type input "September Payroll - Queries"
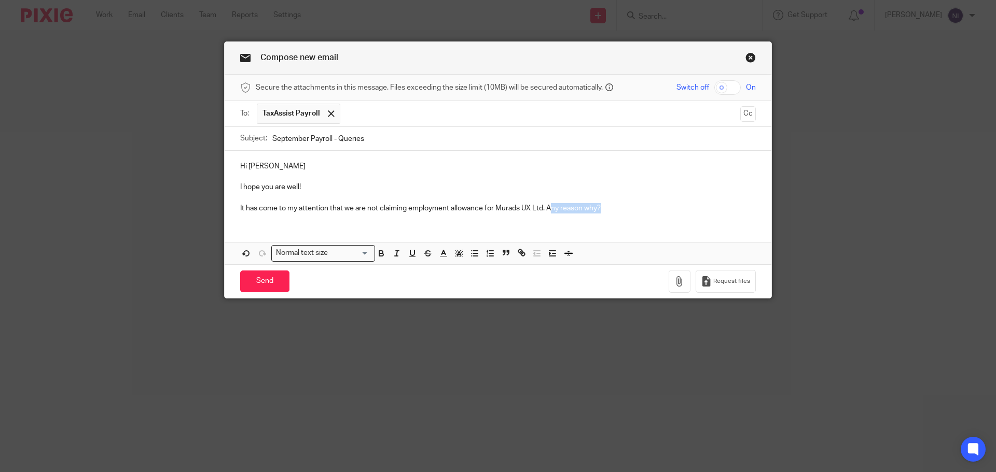
drag, startPoint x: 610, startPoint y: 213, endPoint x: 549, endPoint y: 215, distance: 61.2
click at [549, 215] on div "Hi Anna I hope you are well! It has come to my attention that we are not claimi…" at bounding box center [498, 186] width 547 height 71
click at [275, 282] on input "Send" at bounding box center [264, 282] width 49 height 22
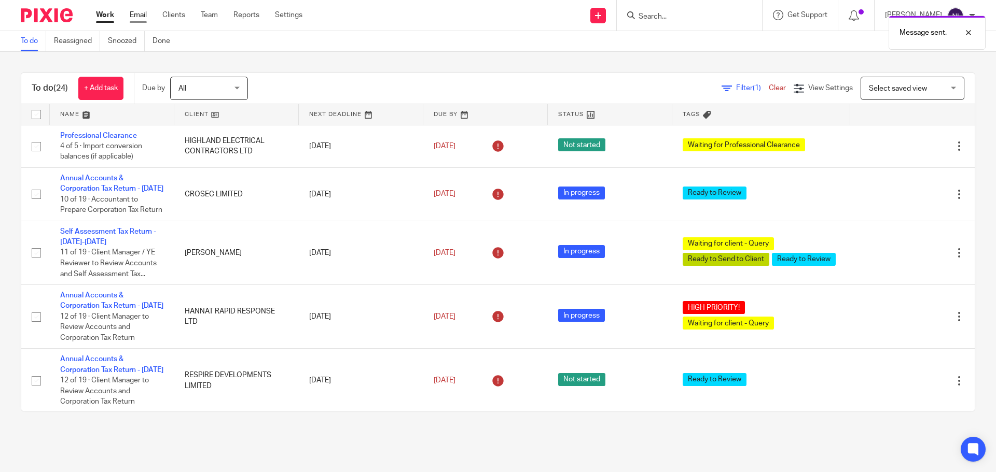
click at [133, 15] on link "Email" at bounding box center [138, 15] width 17 height 10
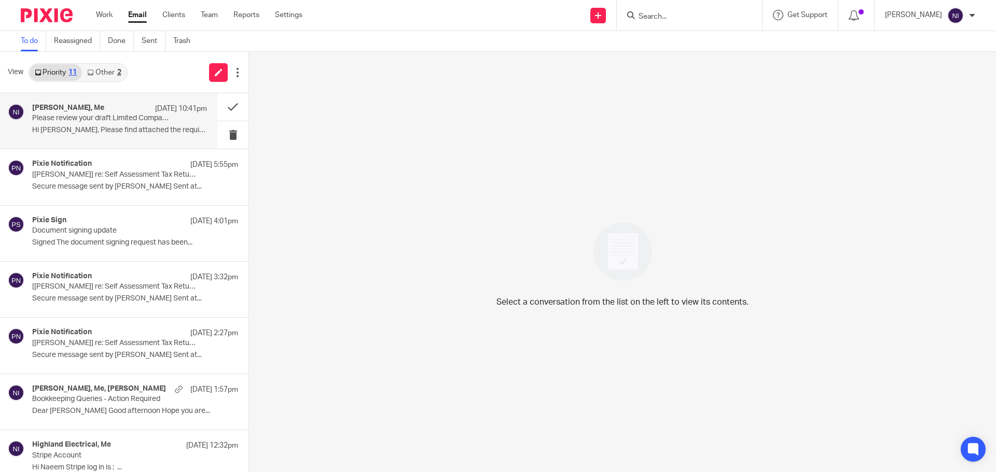
click at [82, 131] on p "Hi [PERSON_NAME], Please find attached the required..." at bounding box center [119, 130] width 175 height 9
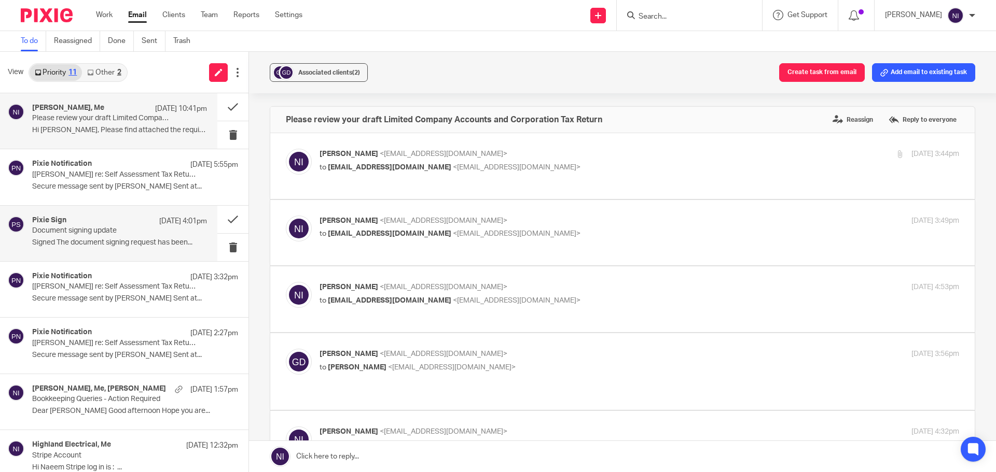
click at [69, 235] on p "Document signing update" at bounding box center [102, 231] width 140 height 9
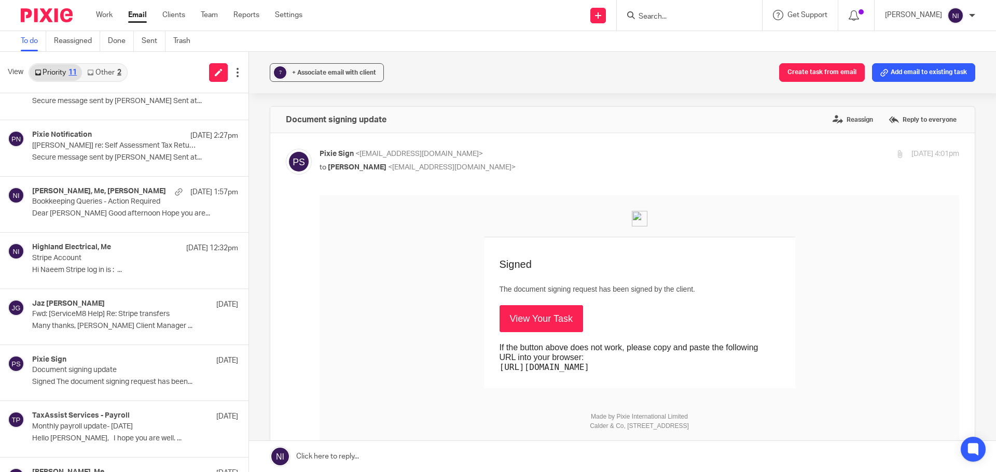
scroll to position [239, 0]
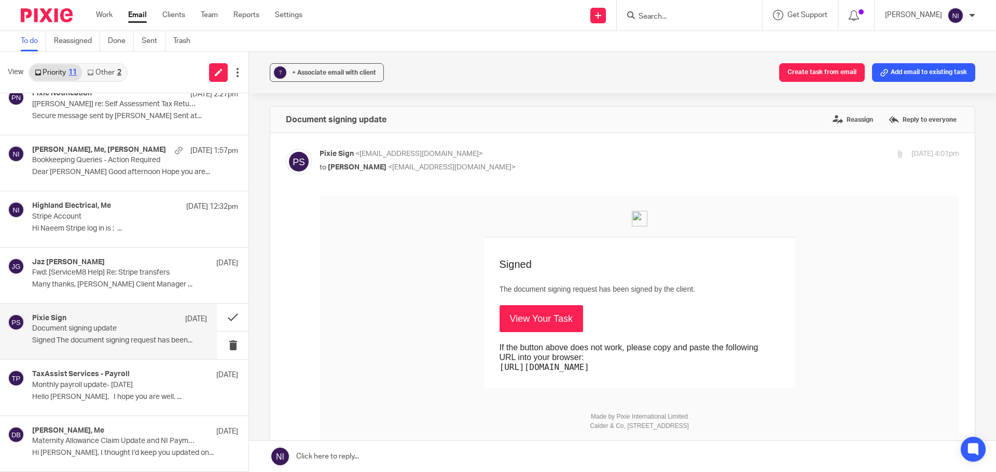
click at [90, 324] on div "Pixie Sign [DATE]" at bounding box center [119, 319] width 175 height 10
click at [539, 315] on link "View Your Task" at bounding box center [540, 318] width 83 height 27
click at [667, 18] on input "Search" at bounding box center [683, 16] width 93 height 9
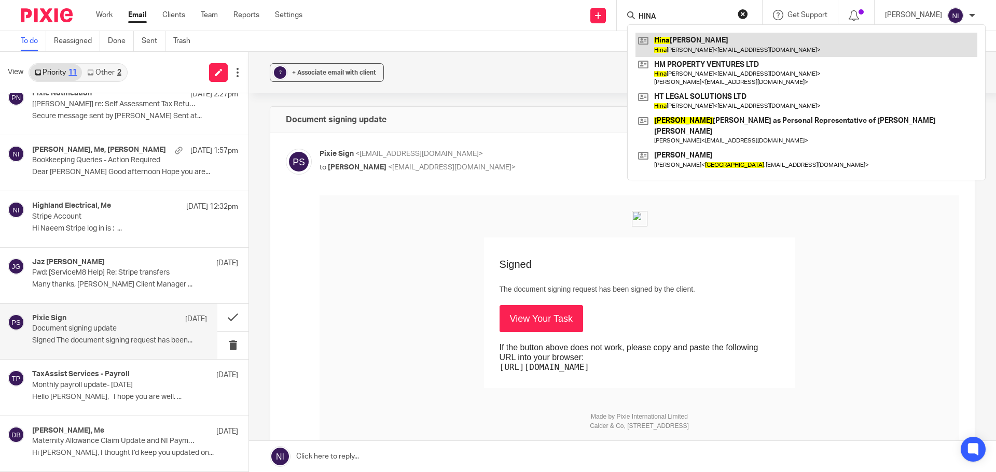
type input "HINA"
click at [674, 43] on link at bounding box center [806, 45] width 342 height 24
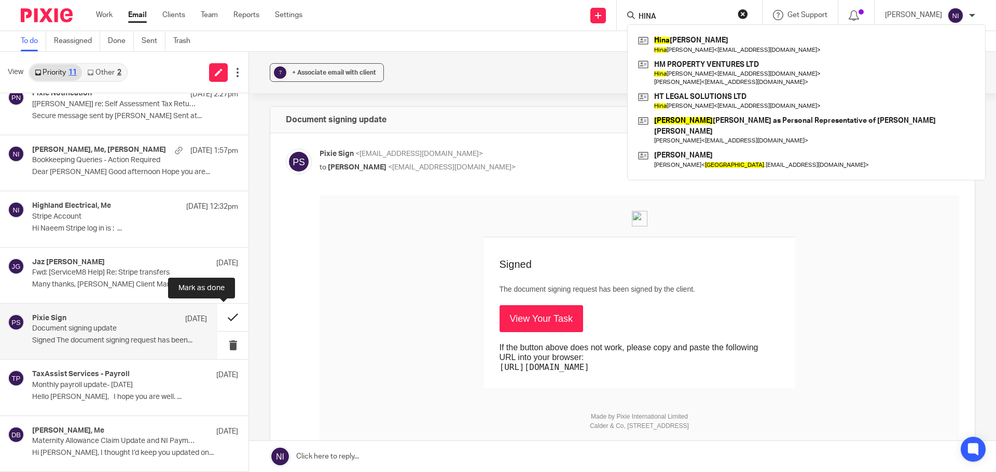
click at [222, 321] on button at bounding box center [232, 317] width 31 height 27
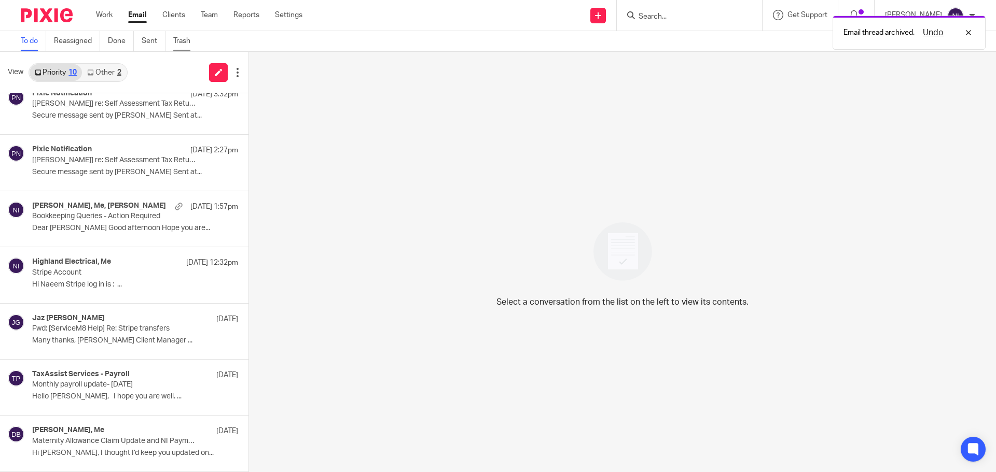
scroll to position [183, 0]
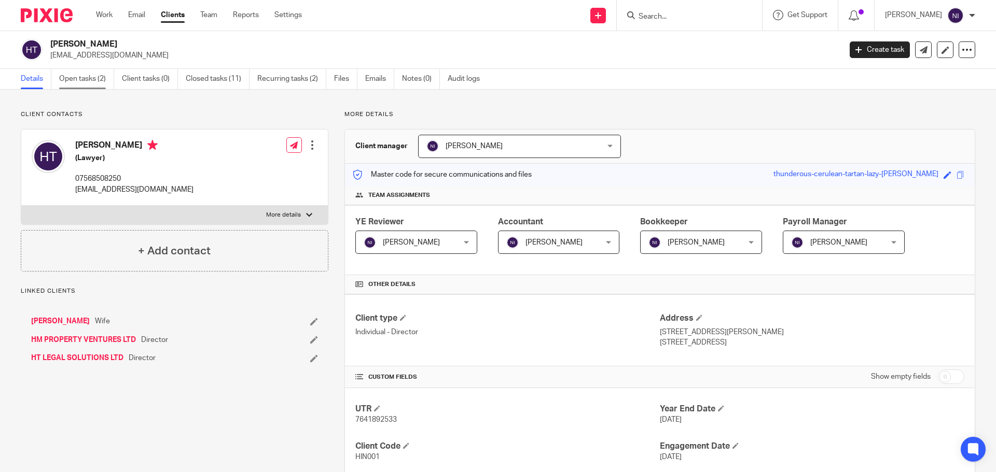
click at [94, 74] on link "Open tasks (2)" at bounding box center [86, 79] width 55 height 20
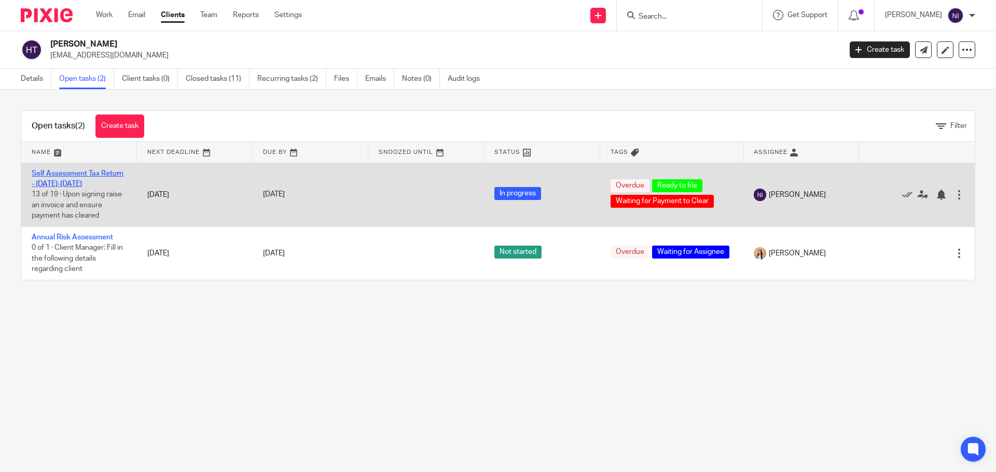
click at [72, 186] on link "Self Assessment Tax Return - 2024-2025" at bounding box center [78, 179] width 92 height 18
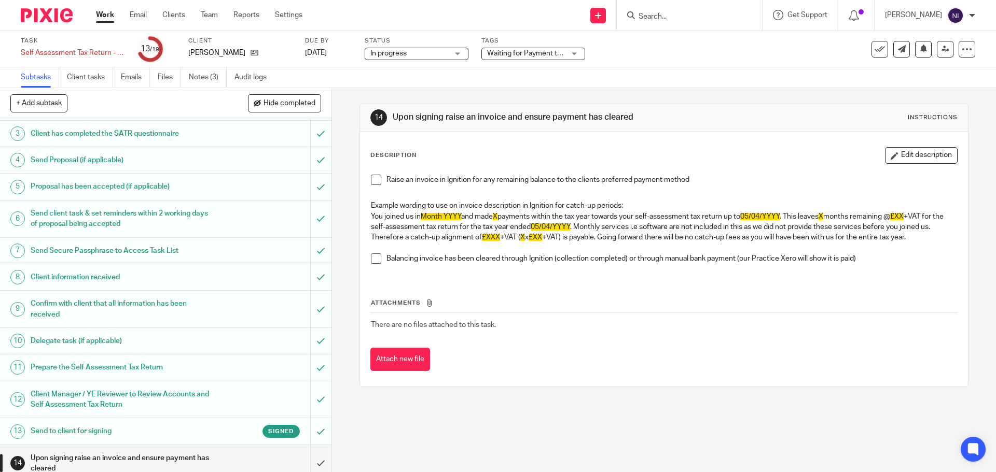
scroll to position [206, 0]
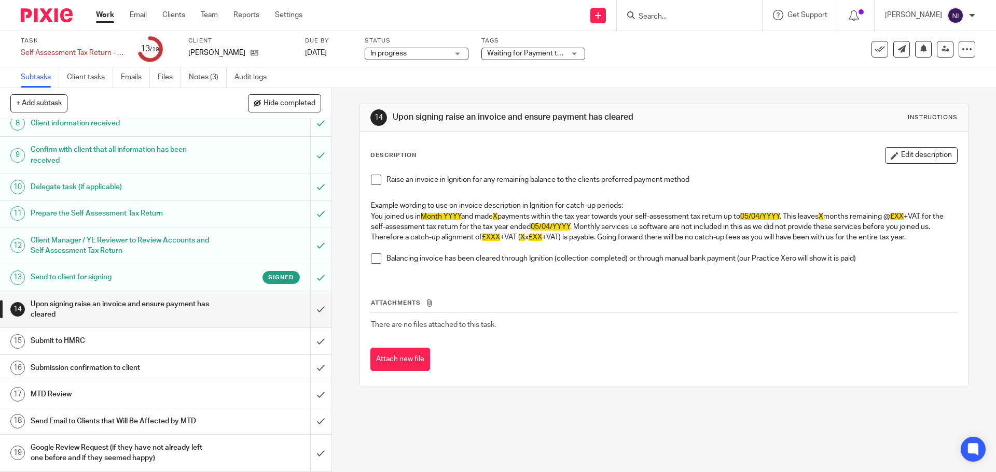
click at [139, 282] on h1 "Send to client for signing" at bounding box center [120, 278] width 179 height 16
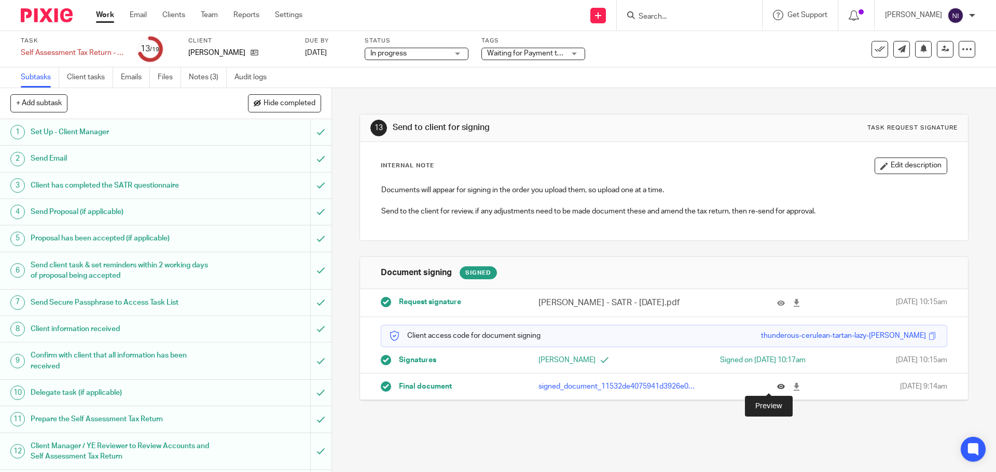
click at [777, 388] on icon at bounding box center [781, 387] width 8 height 8
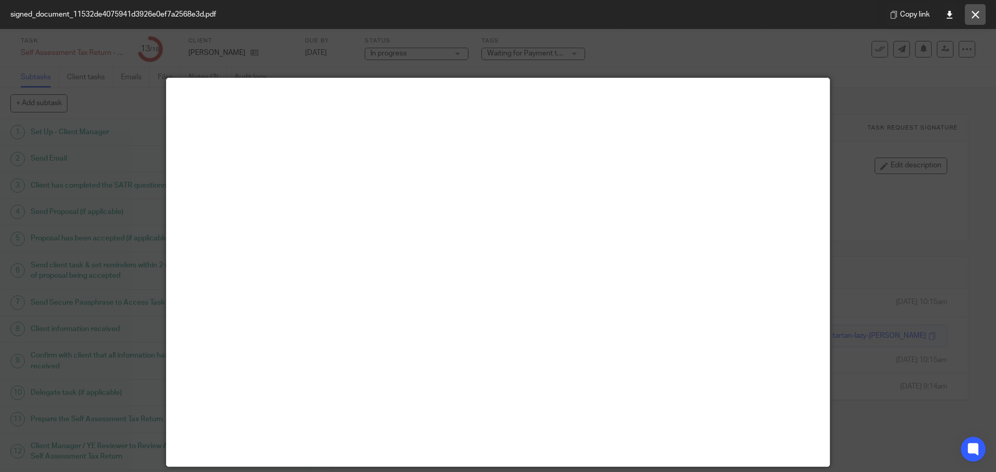
drag, startPoint x: 972, startPoint y: 19, endPoint x: 597, endPoint y: 211, distance: 421.0
click at [972, 19] on button at bounding box center [975, 14] width 21 height 21
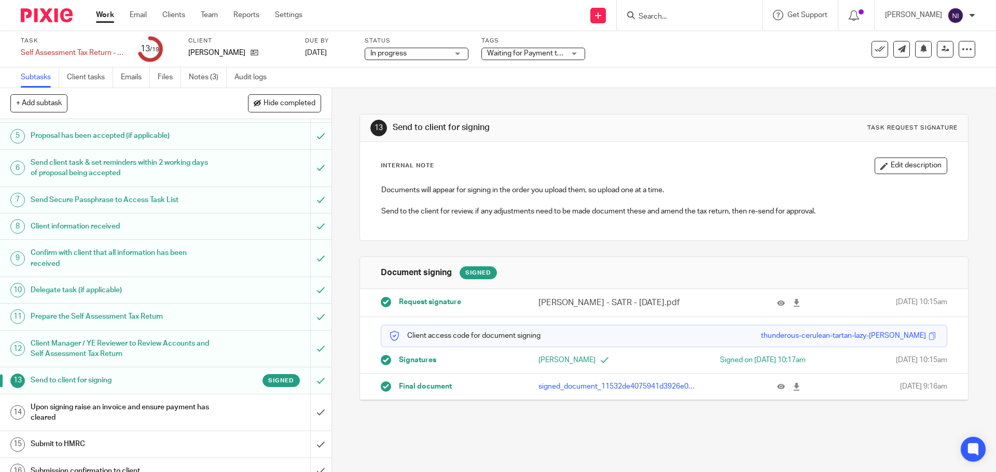
scroll to position [206, 0]
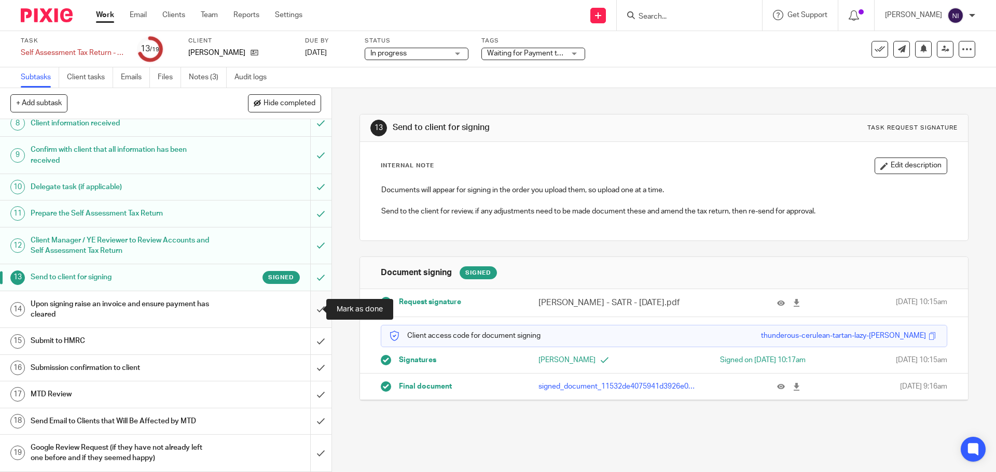
click at [313, 307] on input "submit" at bounding box center [165, 309] width 331 height 37
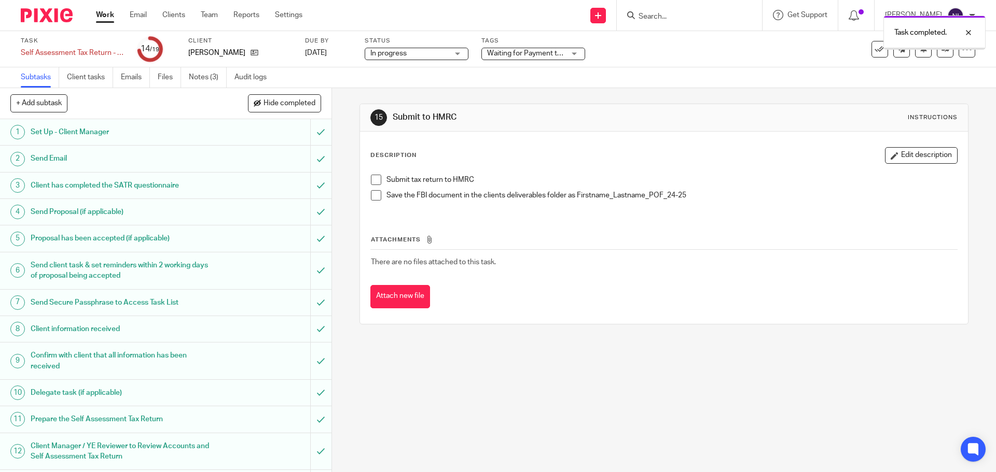
scroll to position [206, 0]
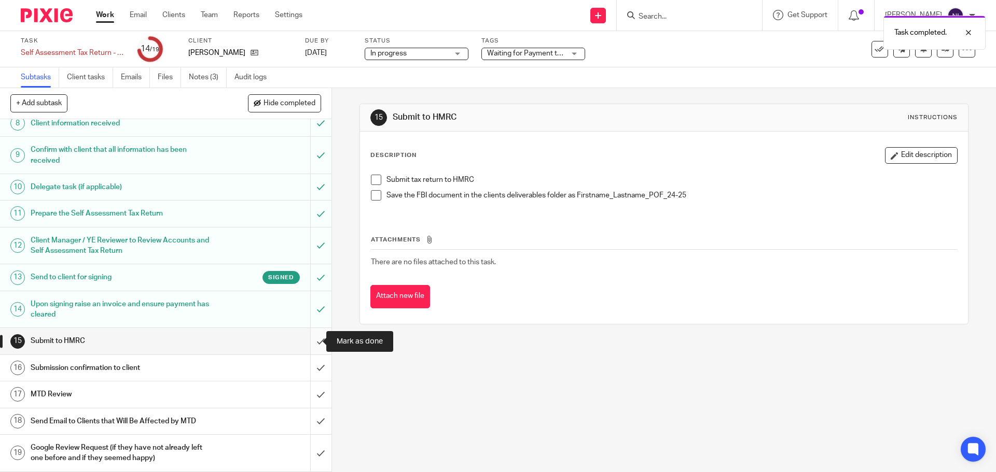
click at [312, 338] on input "submit" at bounding box center [165, 341] width 331 height 26
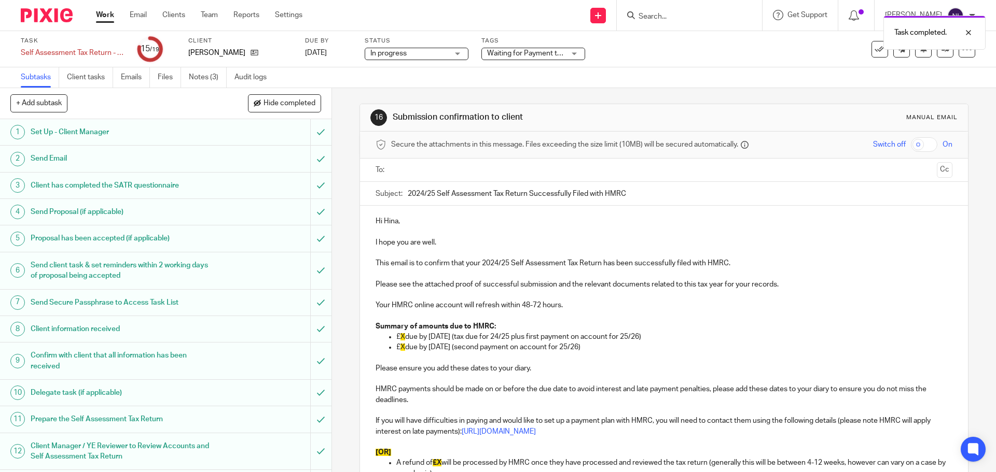
click at [449, 167] on input "text" at bounding box center [663, 170] width 537 height 12
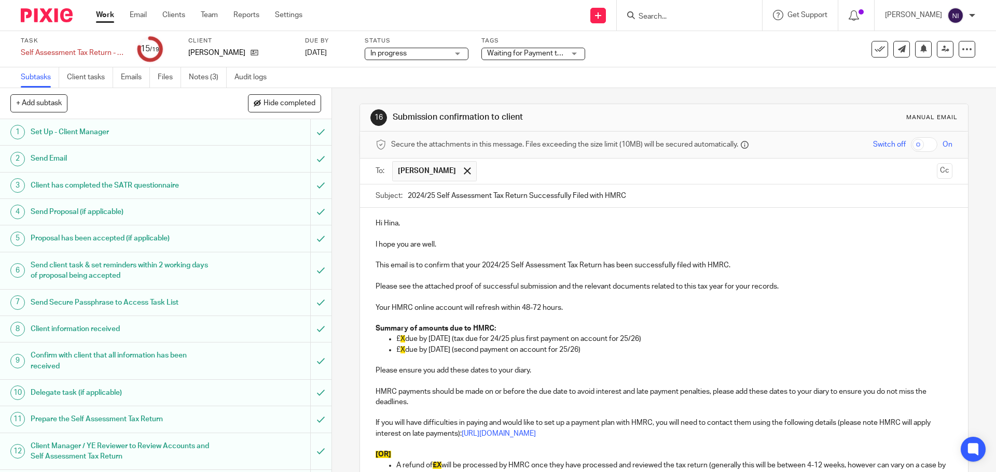
drag, startPoint x: 613, startPoint y: 348, endPoint x: 335, endPoint y: 323, distance: 279.6
click at [335, 323] on div "16 Submission confirmation to client Manual email Secure the attachments in thi…" at bounding box center [664, 280] width 664 height 384
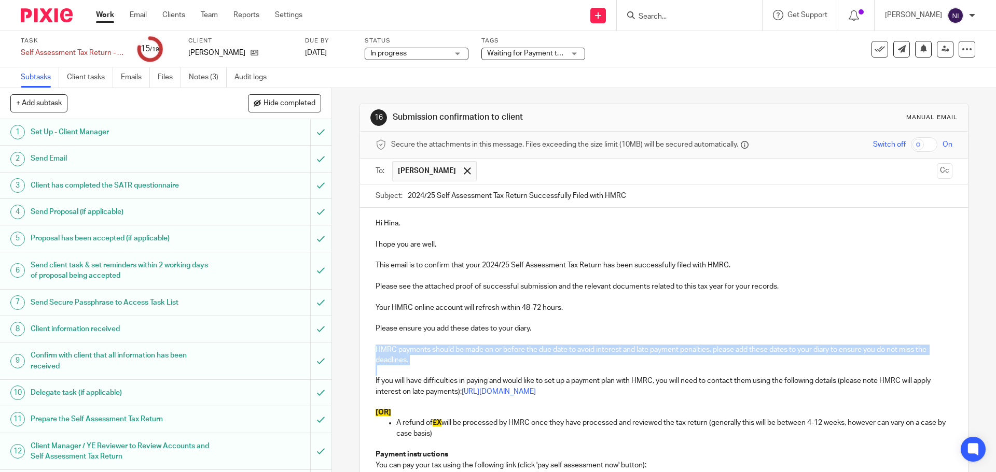
drag, startPoint x: 448, startPoint y: 366, endPoint x: 365, endPoint y: 350, distance: 84.5
click at [365, 350] on div "Hi Hina, I hope you are well. This email is to confirm that your 2024/25 Self A…" at bounding box center [663, 385] width 607 height 355
drag, startPoint x: 727, startPoint y: 396, endPoint x: 374, endPoint y: 326, distance: 360.0
click at [374, 326] on div "Hi Hina, I hope you are well. This email is to confirm that your 2024/25 Self A…" at bounding box center [663, 385] width 607 height 355
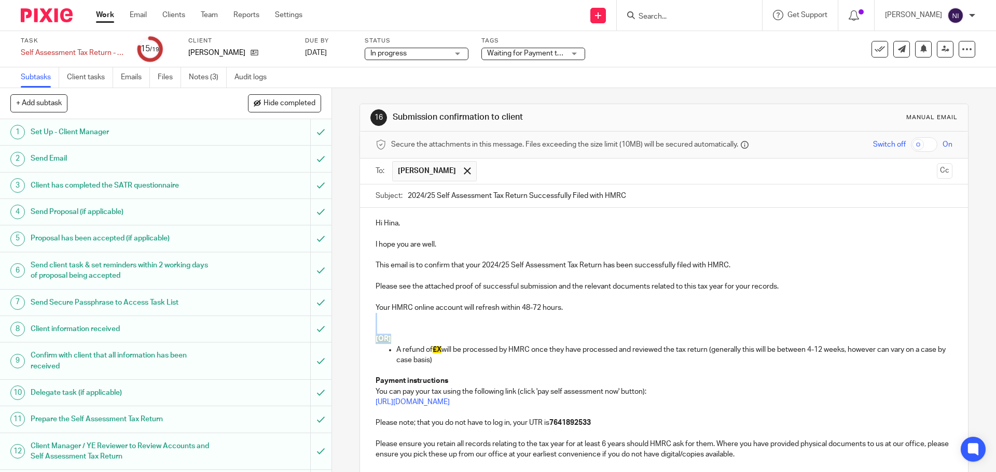
drag, startPoint x: 403, startPoint y: 340, endPoint x: 354, endPoint y: 322, distance: 52.5
click at [354, 322] on div "16 Submission confirmation to client Manual email Secure the attachments in thi…" at bounding box center [664, 280] width 664 height 384
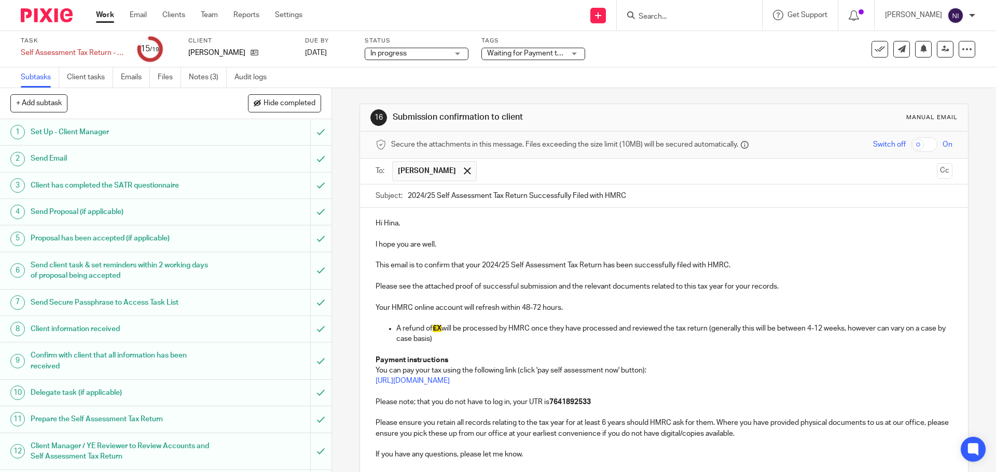
click at [440, 329] on p "A refund of £X will be processed by HMRC once they have processed and reviewed …" at bounding box center [673, 334] width 555 height 21
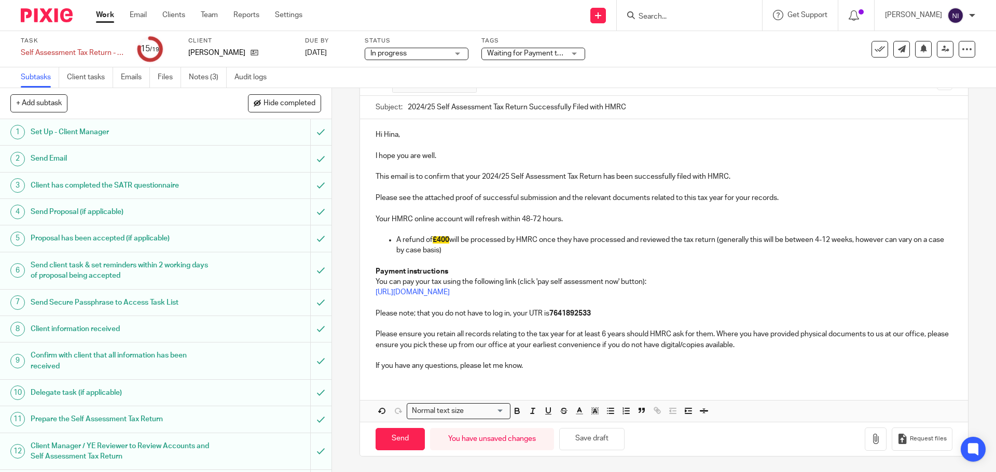
click at [575, 296] on p "https://www.gov.uk/pay-self-assessment-tax-bill" at bounding box center [663, 292] width 576 height 10
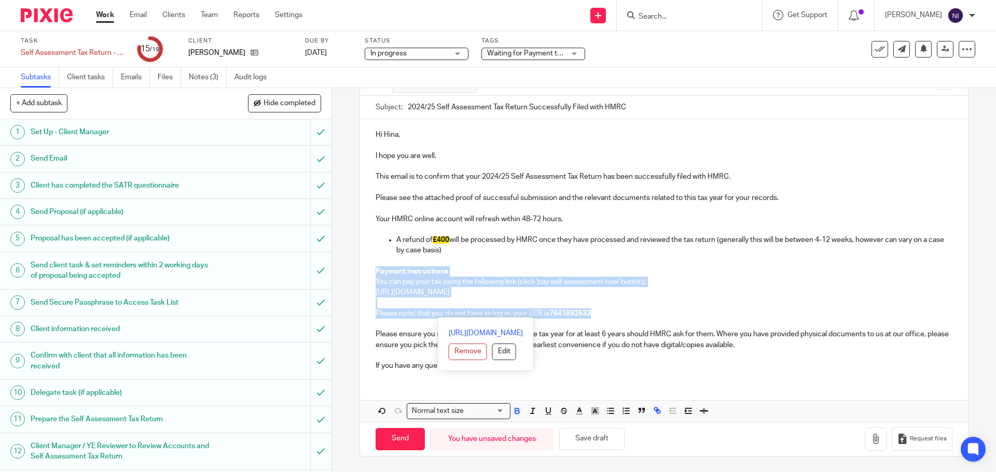
drag, startPoint x: 615, startPoint y: 312, endPoint x: 372, endPoint y: 269, distance: 245.9
click at [372, 269] on div "Hi Hina, I hope you are well. This email is to confirm that your 2024/25 Self A…" at bounding box center [663, 249] width 607 height 260
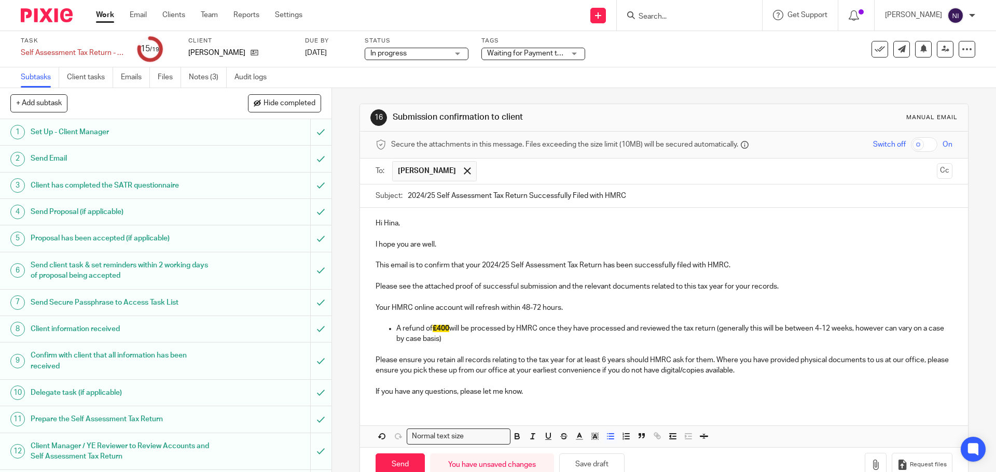
scroll to position [25, 0]
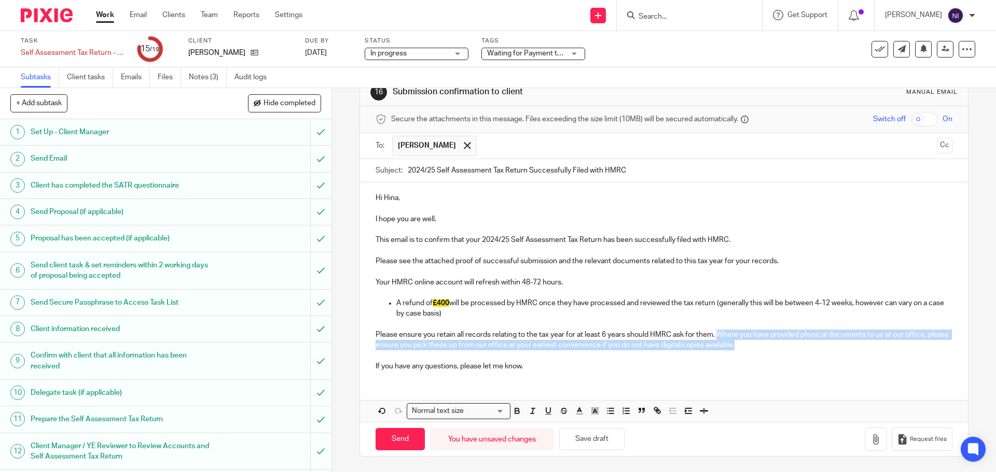
drag, startPoint x: 788, startPoint y: 349, endPoint x: 716, endPoint y: 338, distance: 73.4
click at [716, 338] on p "Please ensure you retain all records relating to the tax year for at least 6 ye…" at bounding box center [663, 340] width 576 height 21
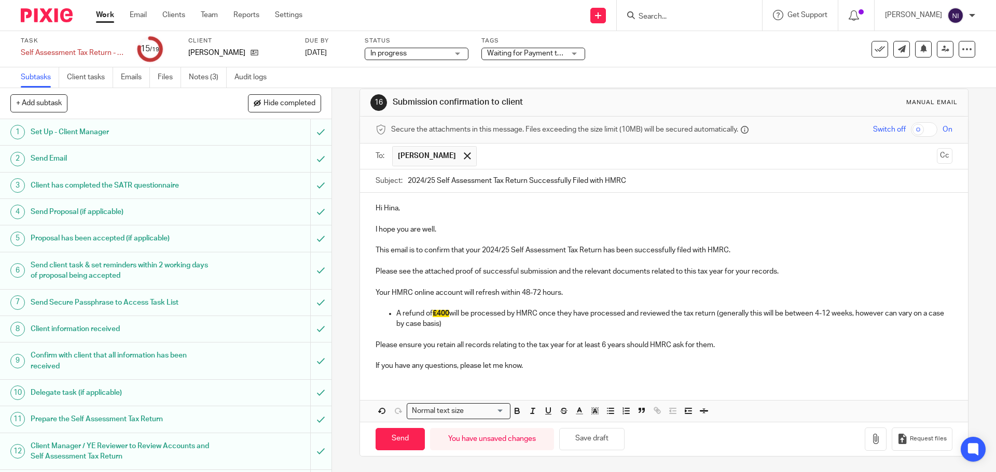
scroll to position [15, 0]
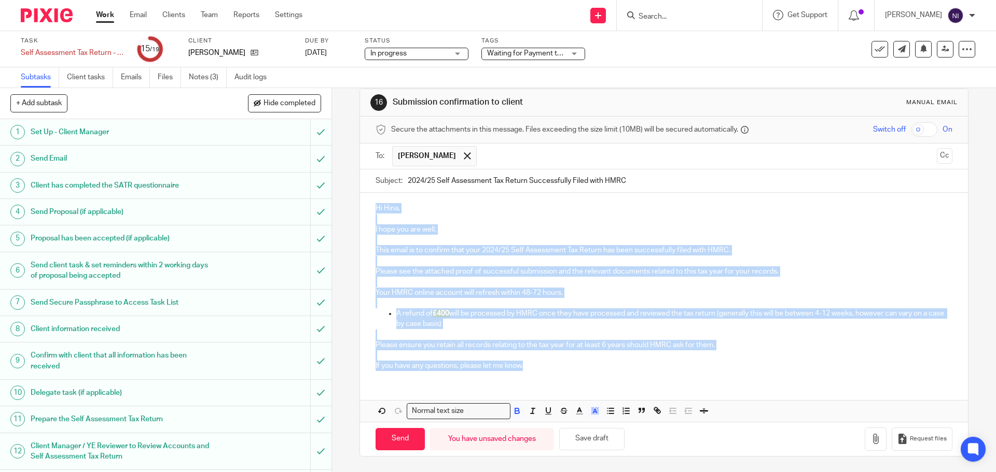
drag, startPoint x: 528, startPoint y: 364, endPoint x: 357, endPoint y: 199, distance: 238.0
click at [360, 199] on div "Hi Hina, I hope you are well. This email is to confirm that your 2024/25 Self A…" at bounding box center [663, 286] width 607 height 186
click at [590, 414] on icon "button" at bounding box center [594, 411] width 9 height 9
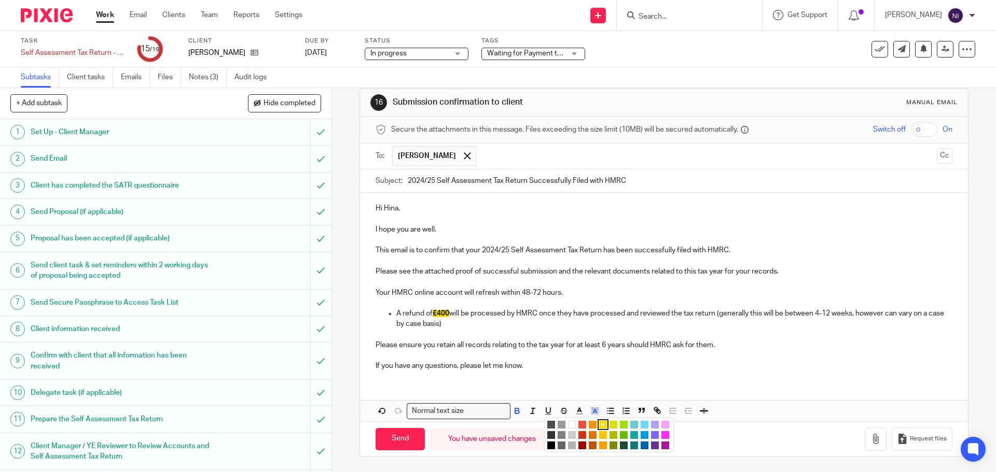
click at [568, 425] on li "color:#FFFFFF" at bounding box center [572, 425] width 8 height 8
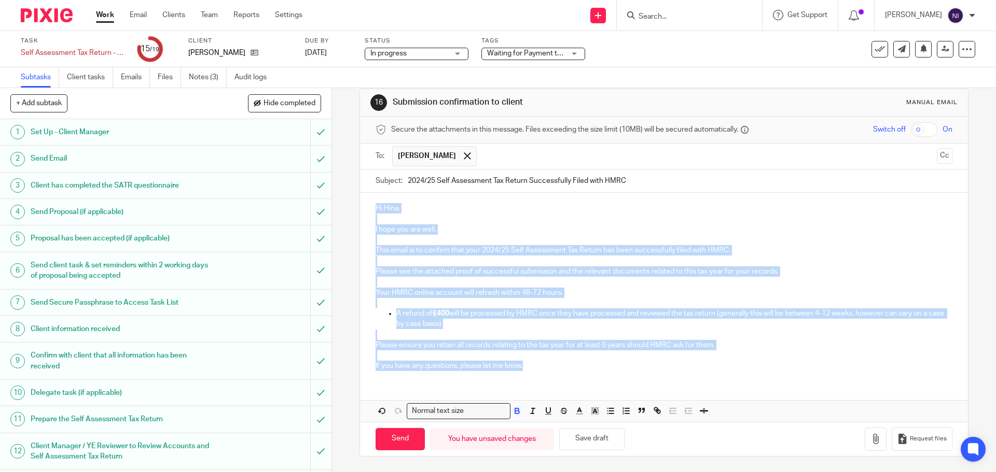
click at [652, 360] on p at bounding box center [663, 356] width 576 height 10
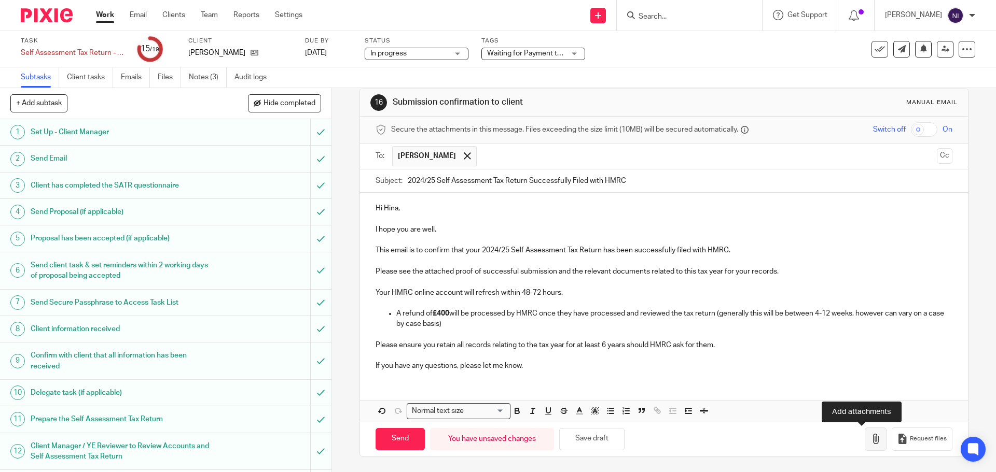
click at [867, 437] on button "button" at bounding box center [876, 439] width 22 height 23
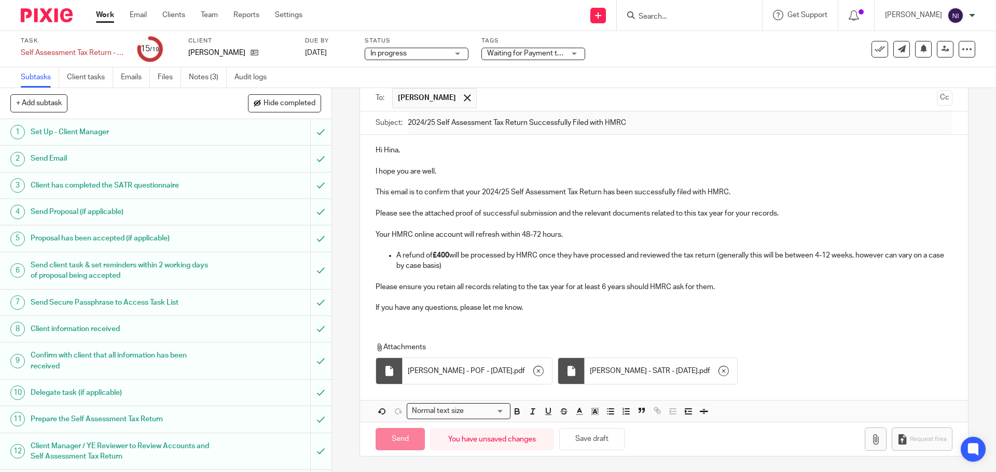
scroll to position [73, 0]
click at [398, 436] on input "Send" at bounding box center [399, 439] width 49 height 22
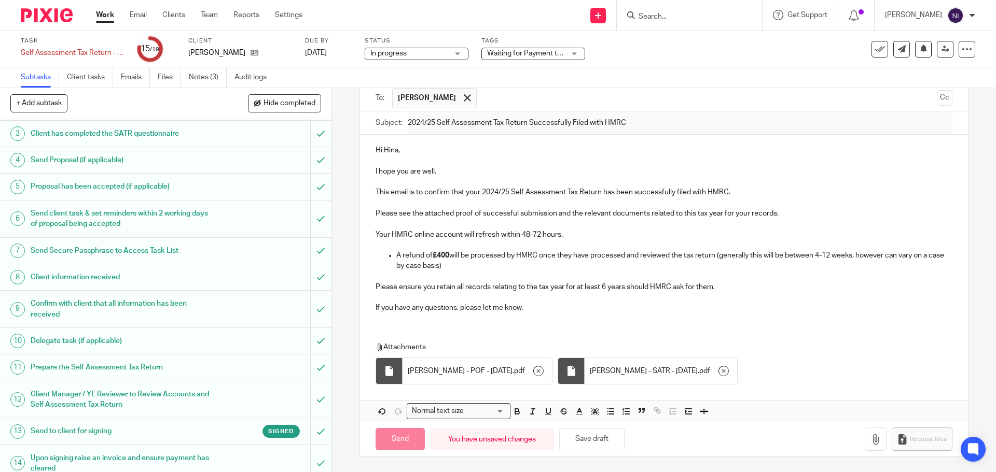
scroll to position [206, 0]
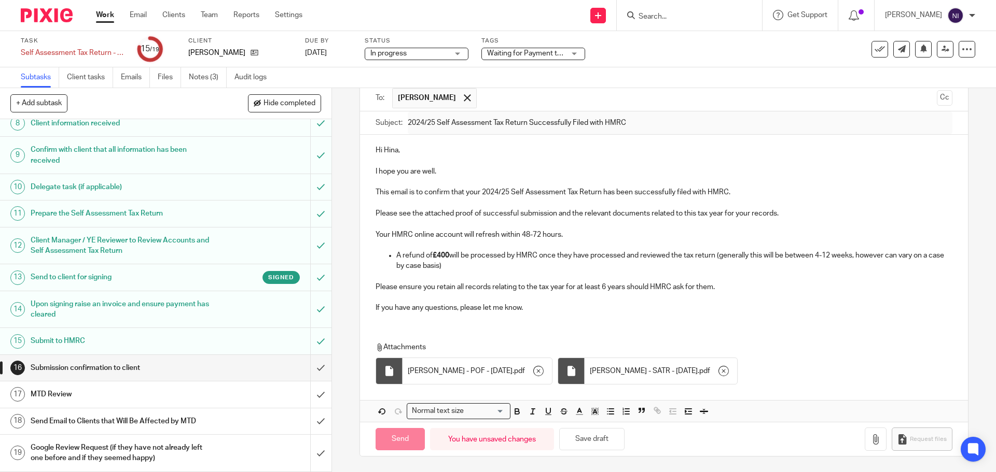
type input "Sent"
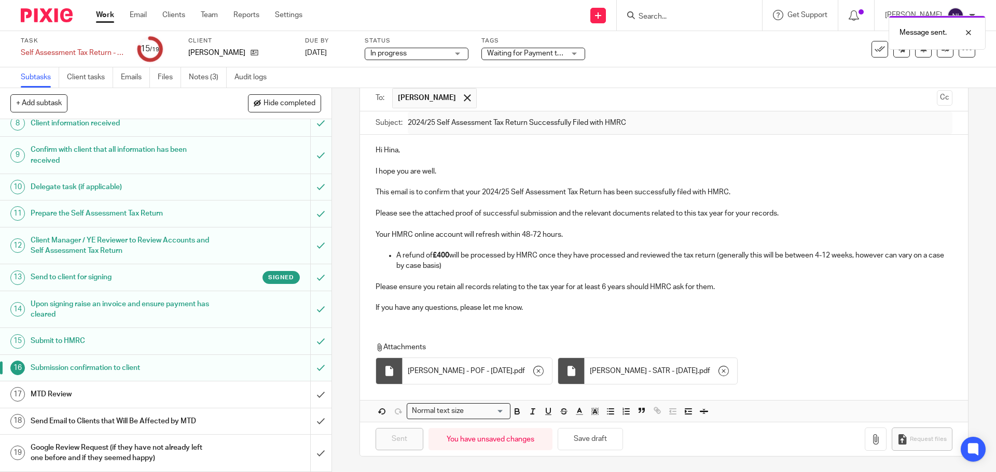
click at [224, 393] on div "MTD Review" at bounding box center [165, 395] width 269 height 16
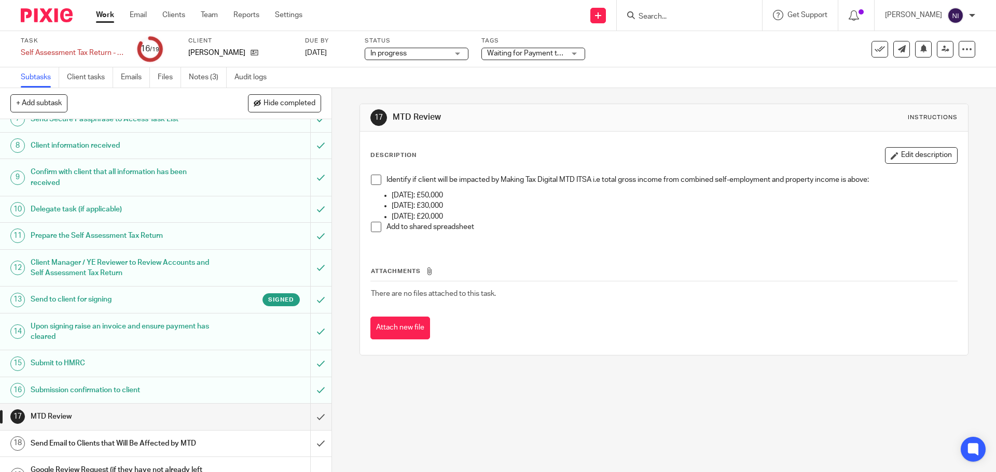
scroll to position [206, 0]
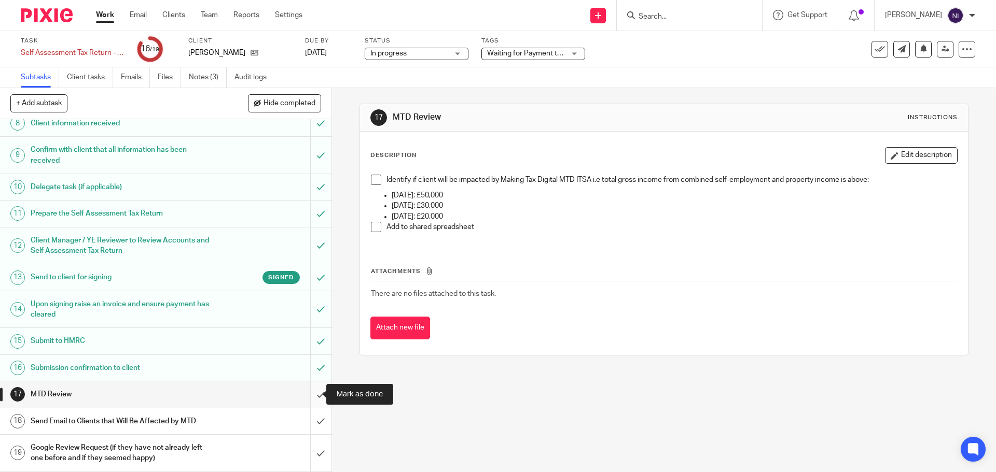
click at [311, 398] on input "submit" at bounding box center [165, 395] width 331 height 26
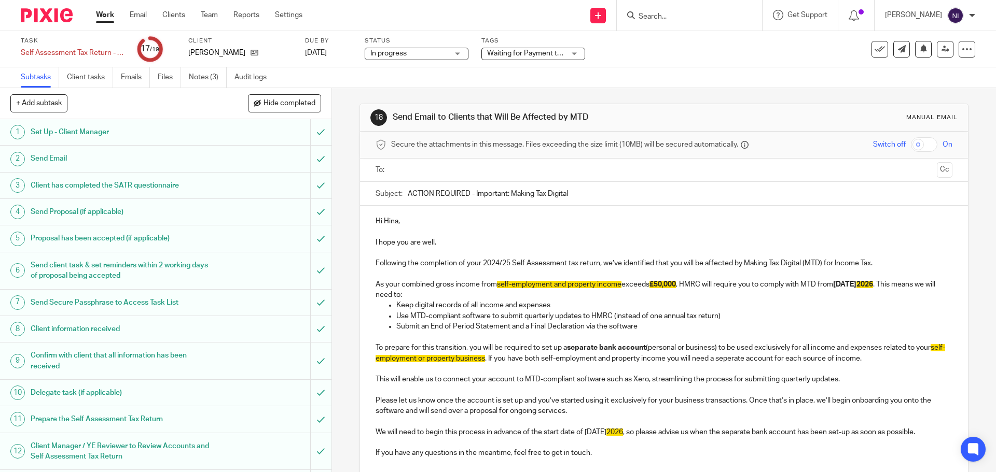
scroll to position [206, 0]
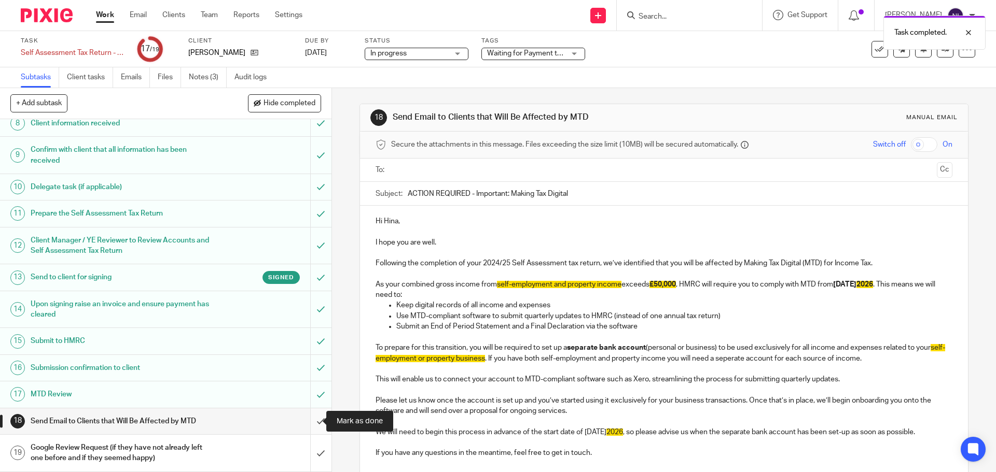
click at [305, 428] on input "submit" at bounding box center [165, 422] width 331 height 26
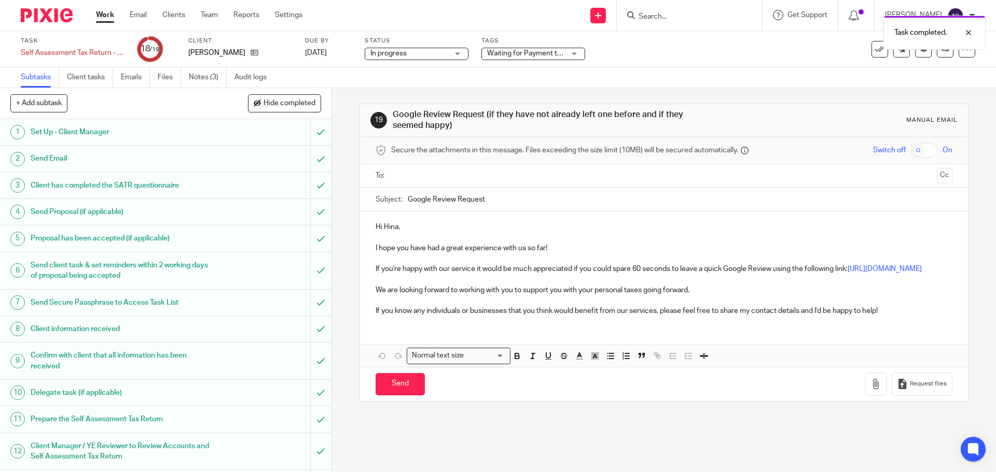
scroll to position [206, 0]
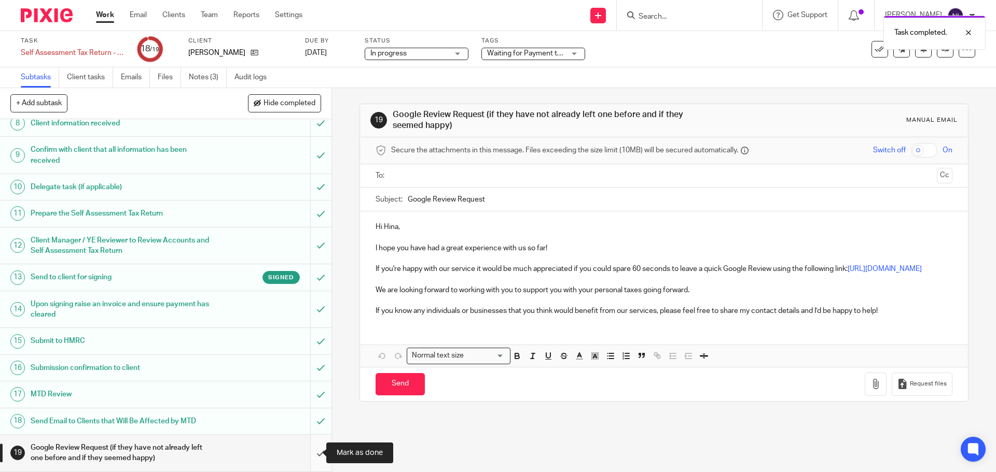
click at [302, 460] on input "submit" at bounding box center [165, 453] width 331 height 37
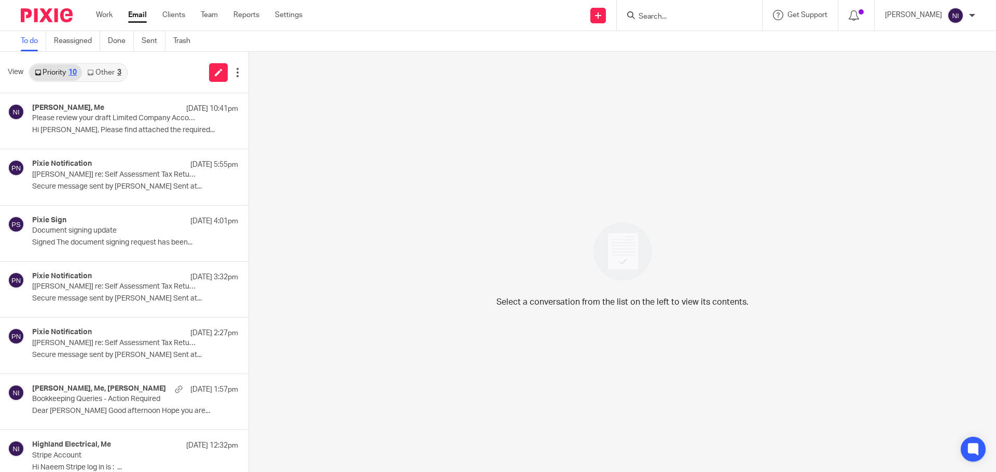
click at [114, 81] on div "Priority 10 Other 3" at bounding box center [78, 72] width 99 height 19
click at [112, 76] on link "Other 3" at bounding box center [104, 72] width 44 height 17
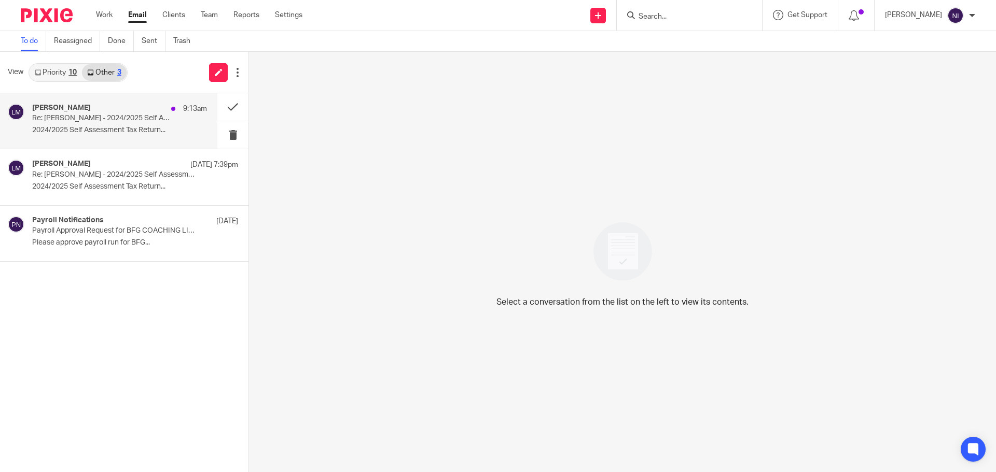
click at [113, 108] on div "[PERSON_NAME] 9:13am" at bounding box center [119, 109] width 175 height 10
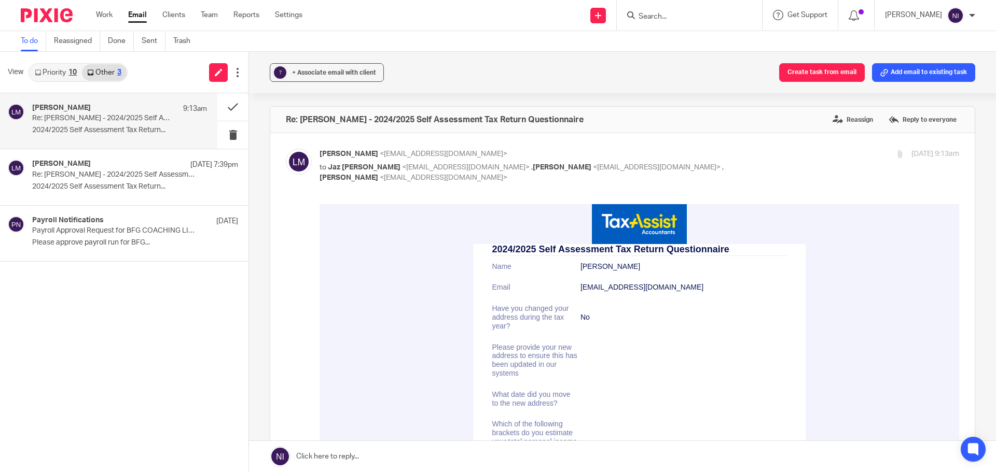
click at [673, 12] on input "Search" at bounding box center [683, 16] width 93 height 9
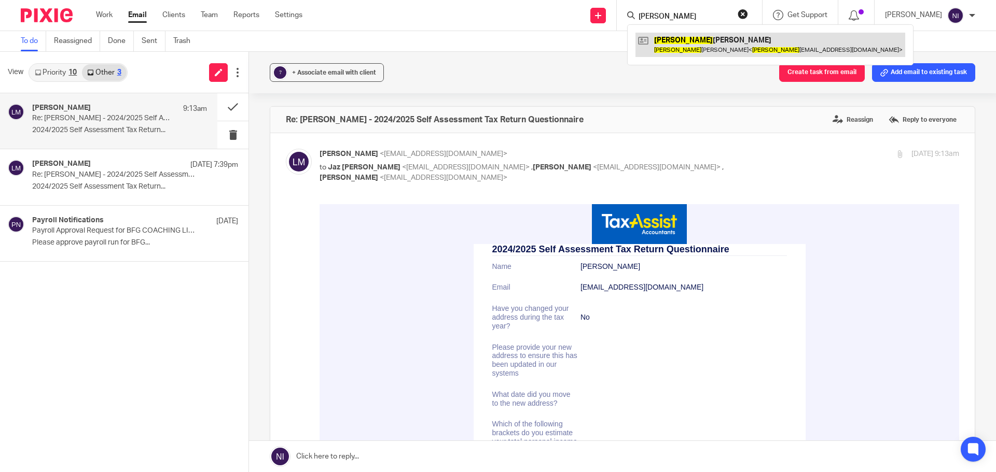
type input "[PERSON_NAME]"
click at [676, 41] on link at bounding box center [770, 45] width 270 height 24
